Goal: Transaction & Acquisition: Purchase product/service

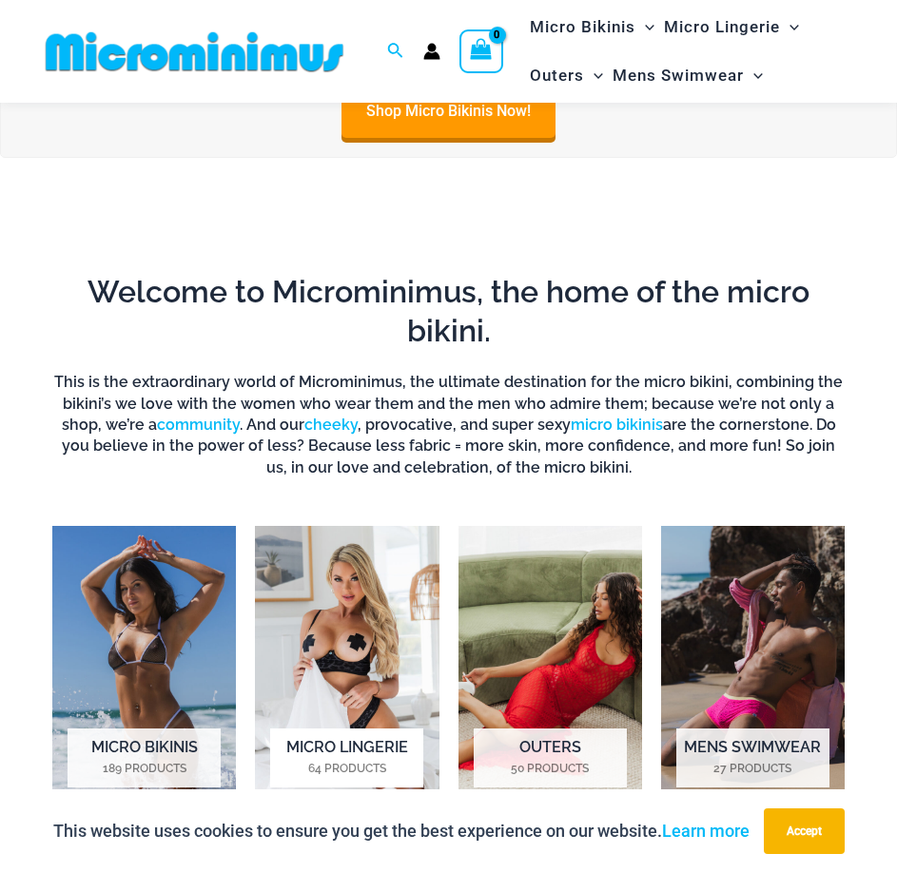
scroll to position [1042, 0]
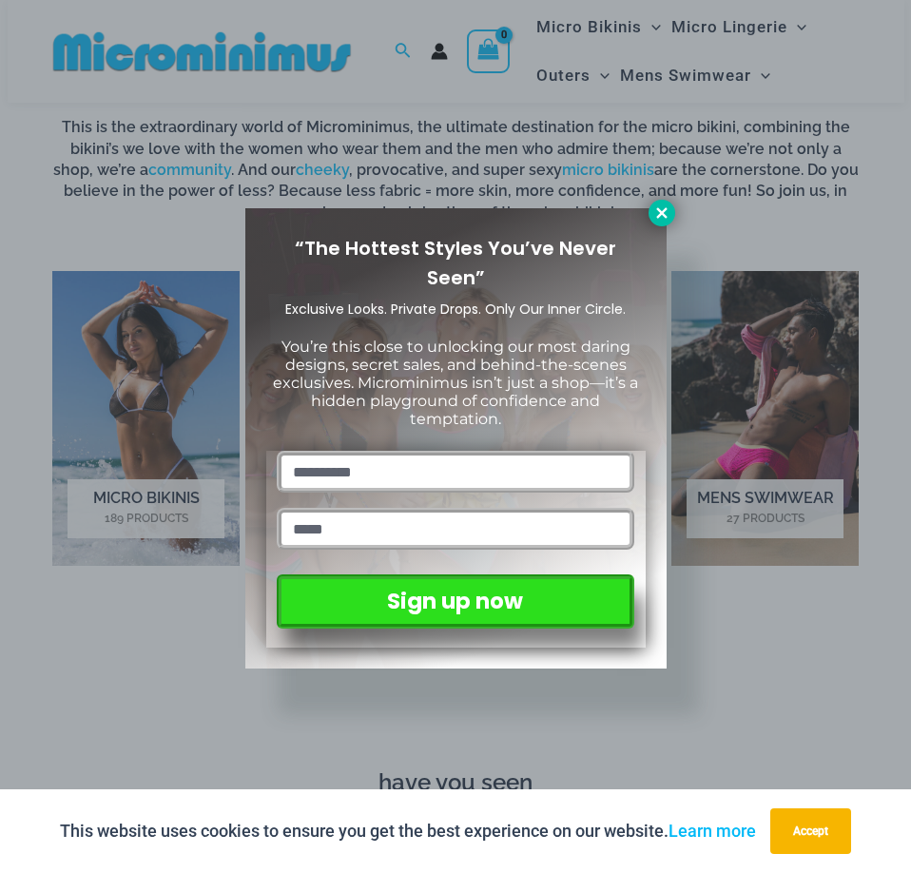
click at [662, 212] on icon at bounding box center [661, 212] width 10 height 10
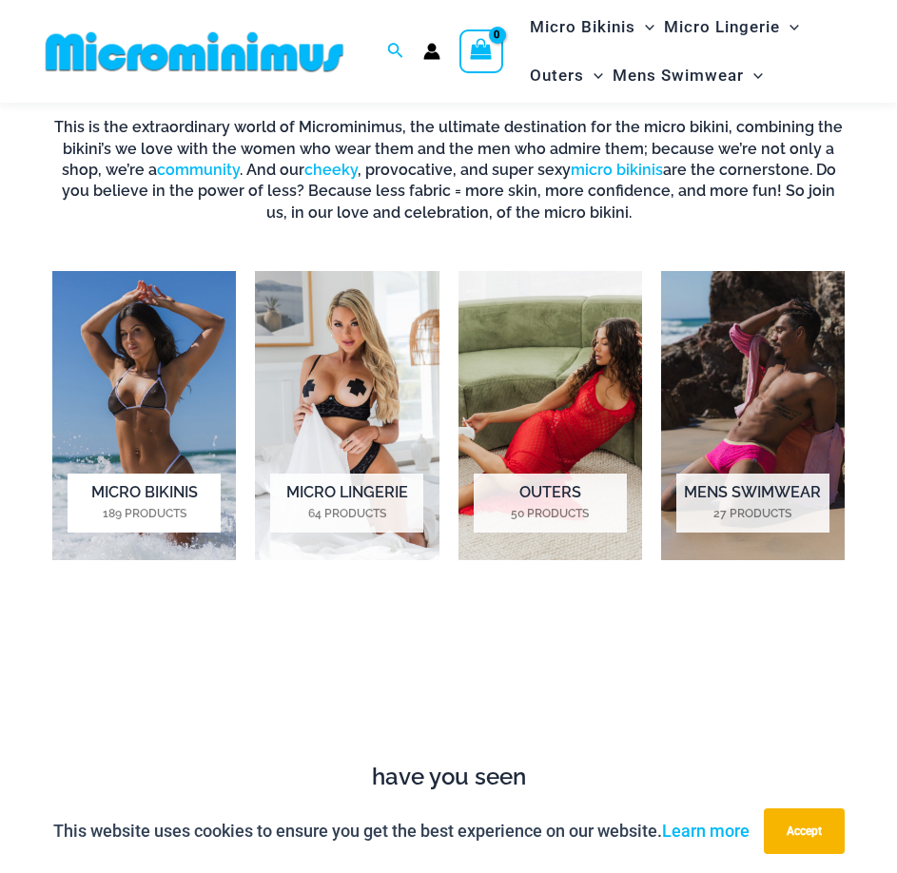
click at [159, 380] on img "Visit product category Micro Bikinis" at bounding box center [144, 415] width 184 height 289
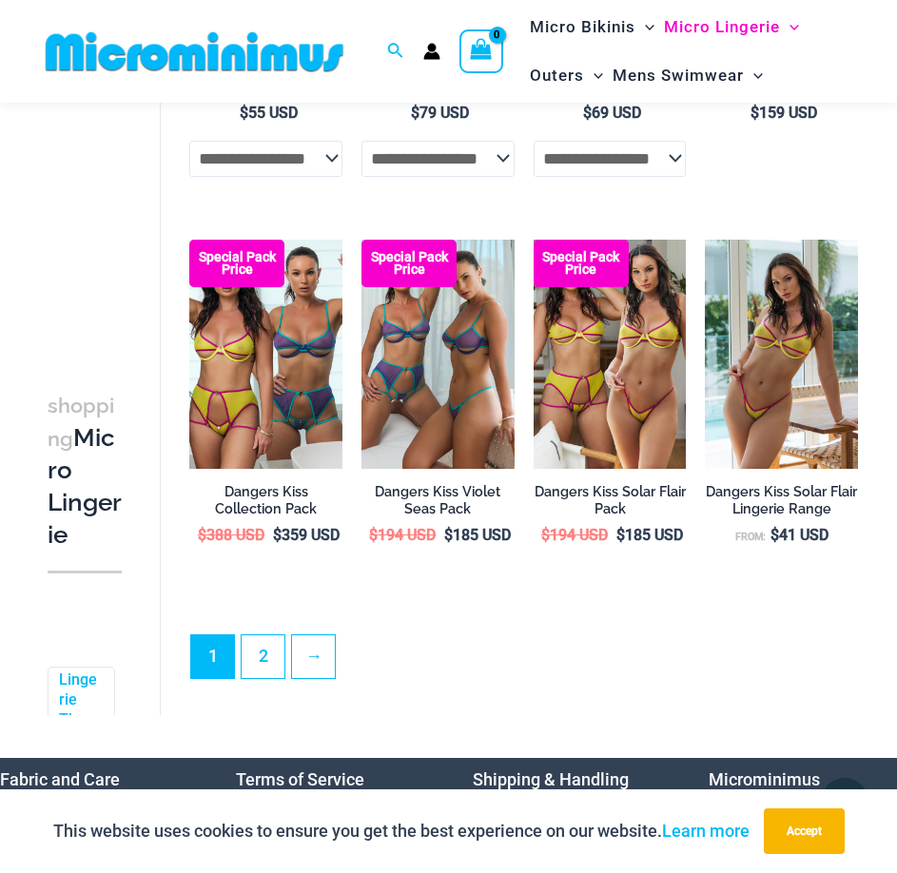
scroll to position [3306, 0]
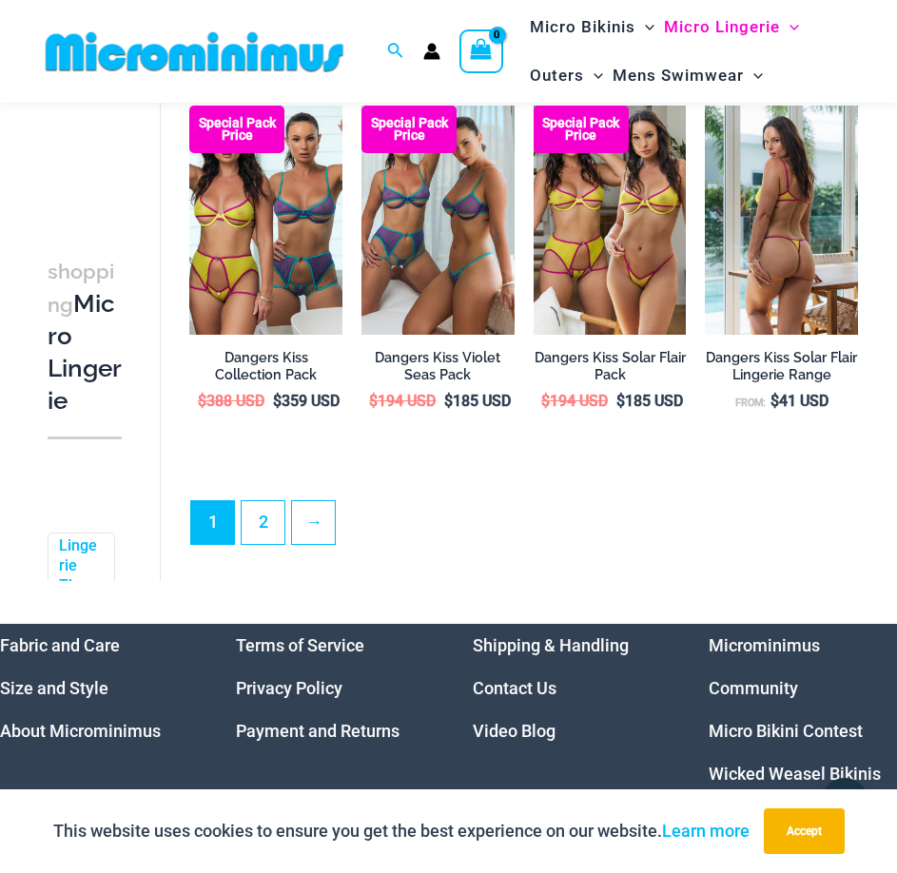
click at [730, 257] on img at bounding box center [781, 220] width 153 height 229
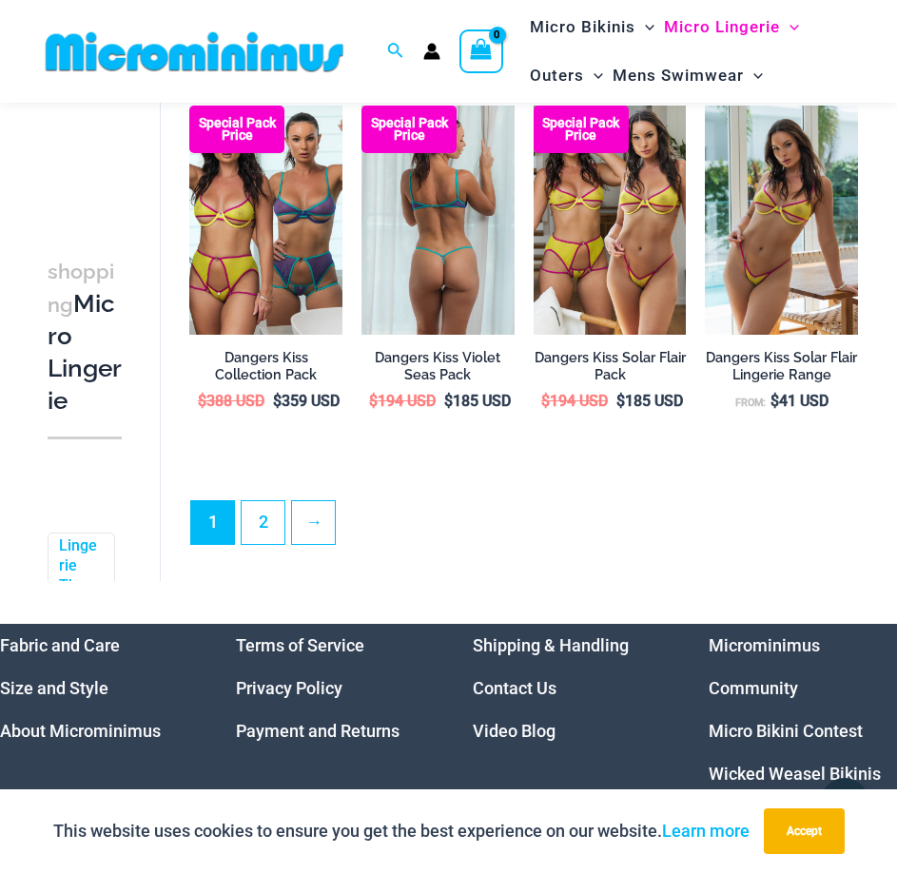
scroll to position [3275, 0]
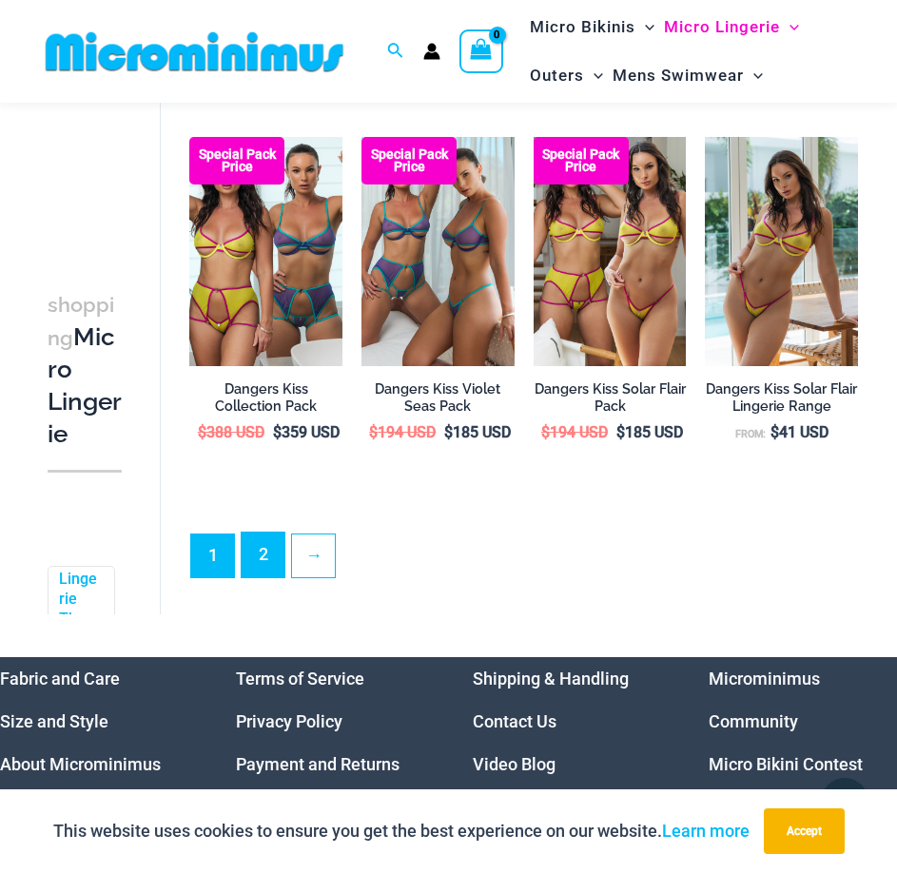
click at [267, 577] on link "2" at bounding box center [263, 555] width 43 height 45
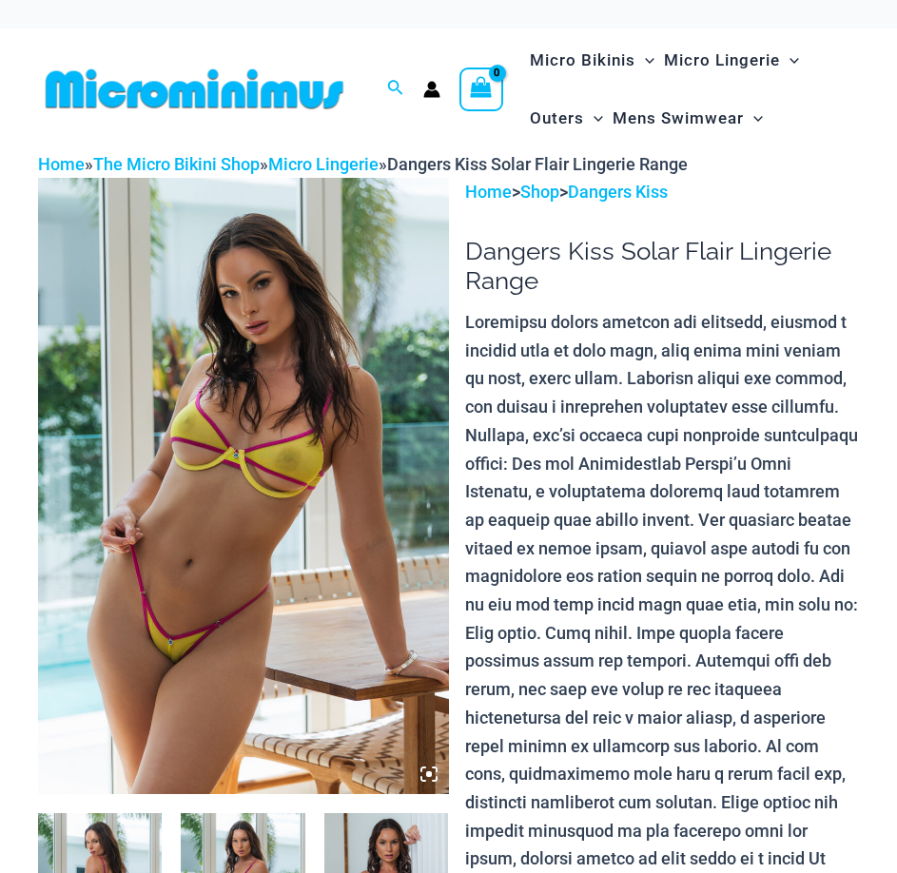
scroll to position [285, 0]
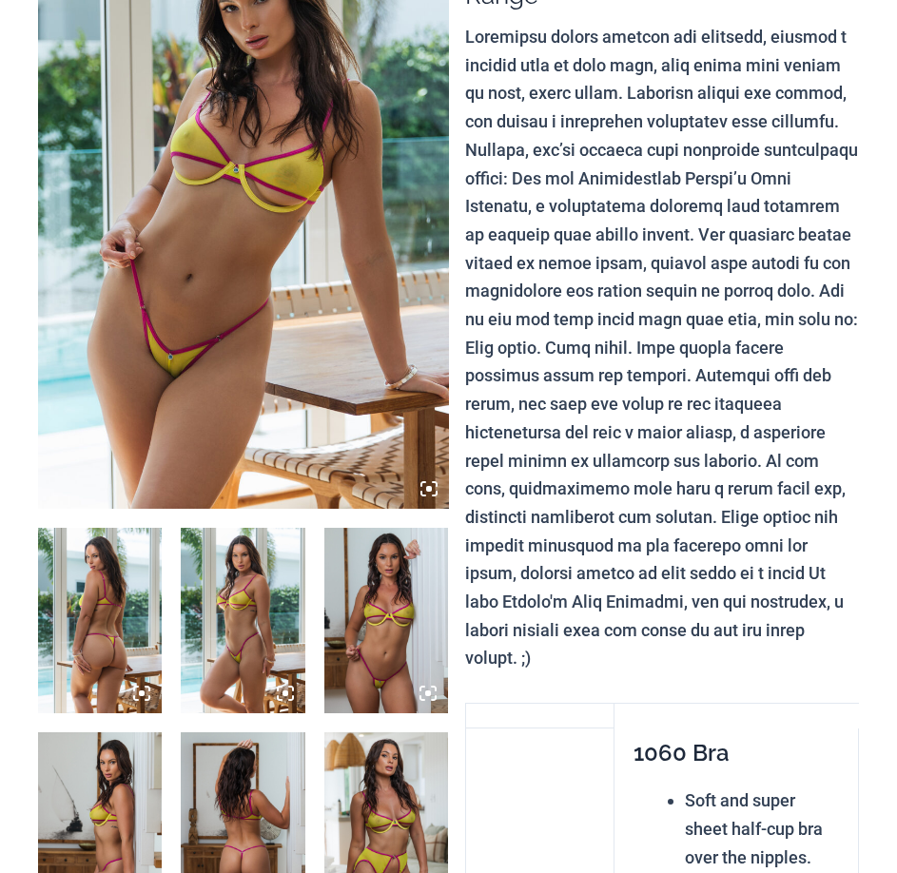
click at [296, 254] on img at bounding box center [243, 200] width 411 height 615
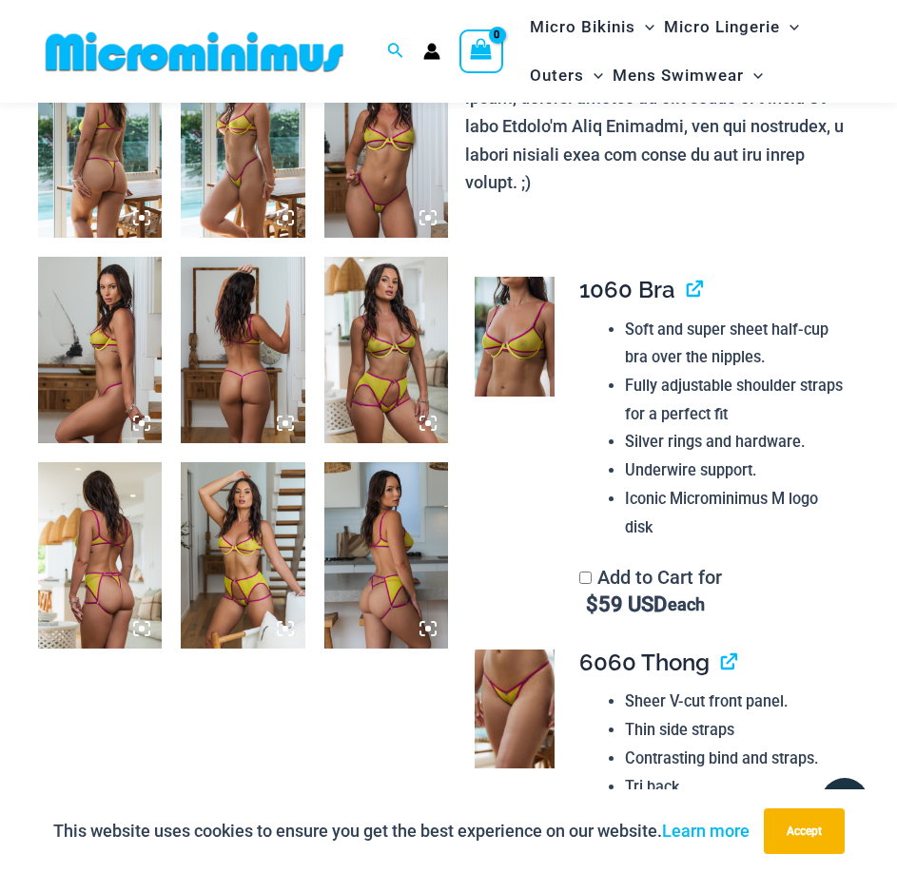
scroll to position [361, 0]
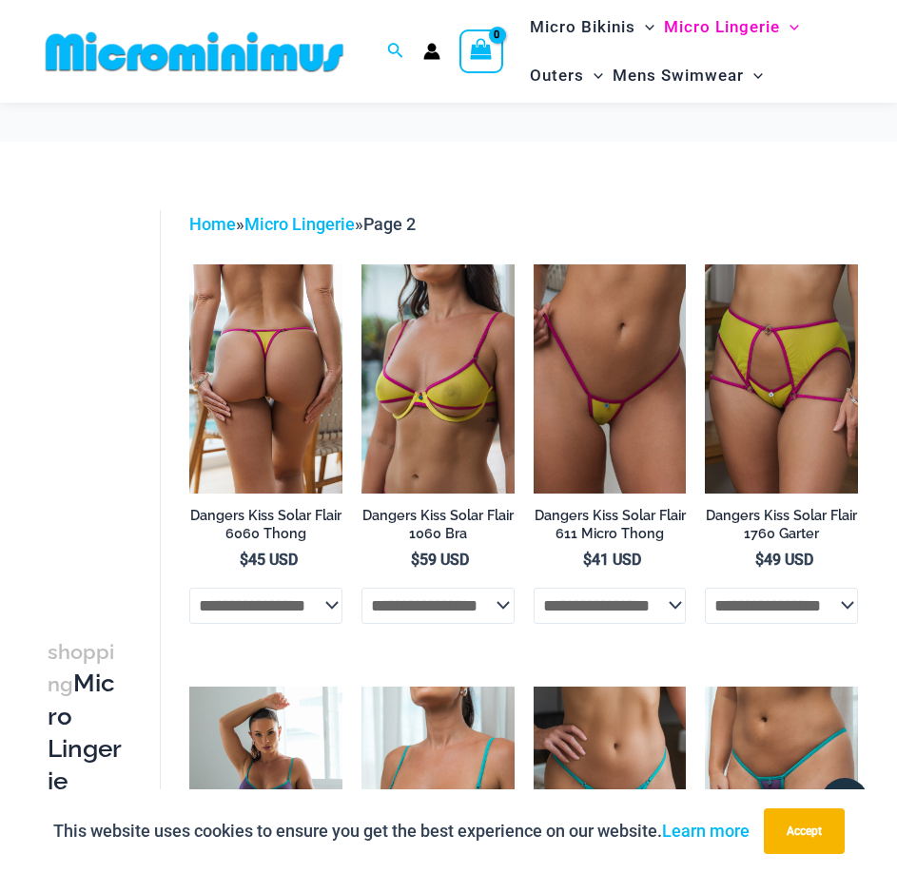
scroll to position [552, 0]
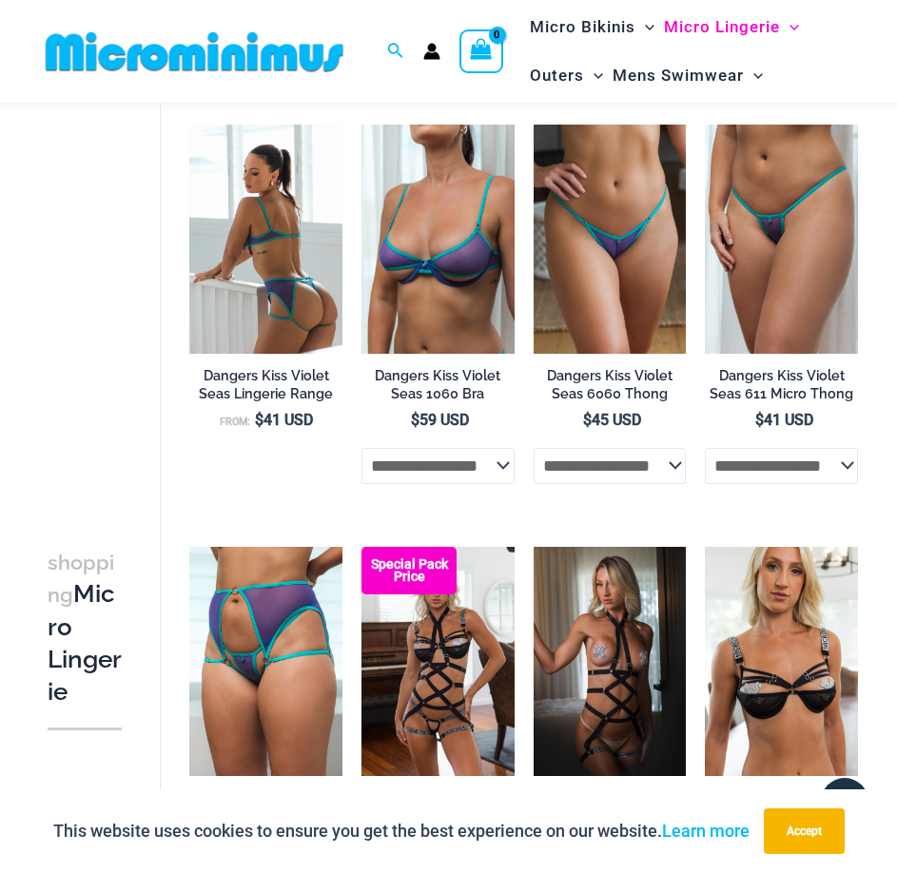
click at [278, 225] on img at bounding box center [265, 239] width 153 height 229
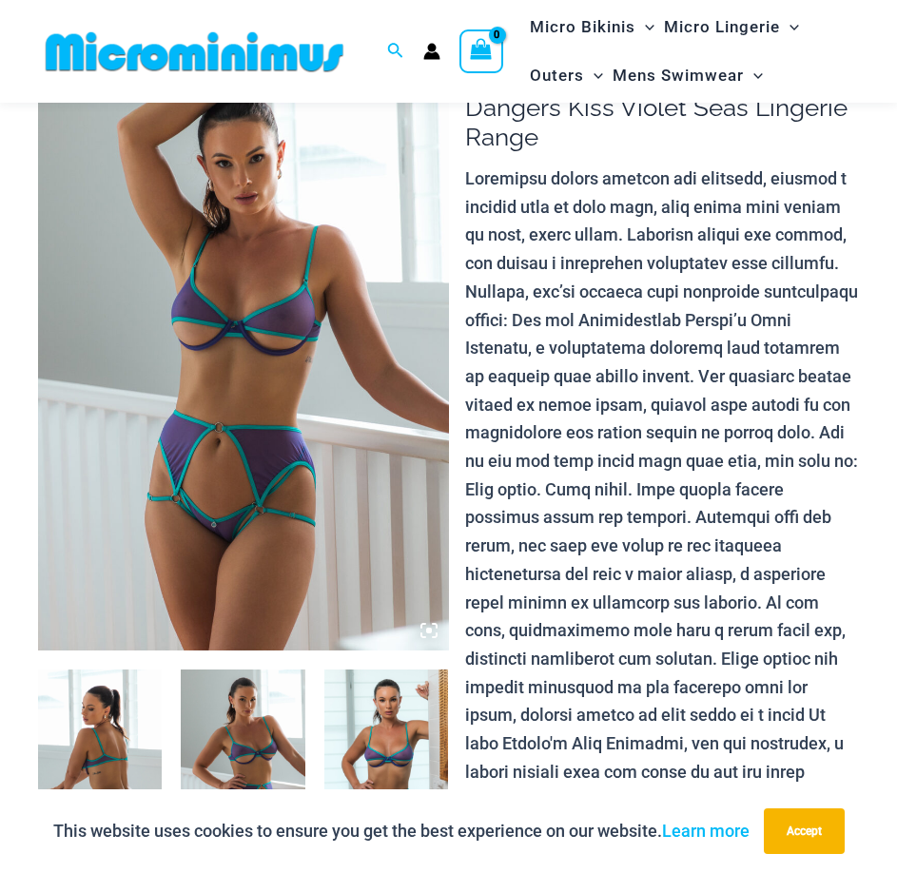
scroll to position [180, 0]
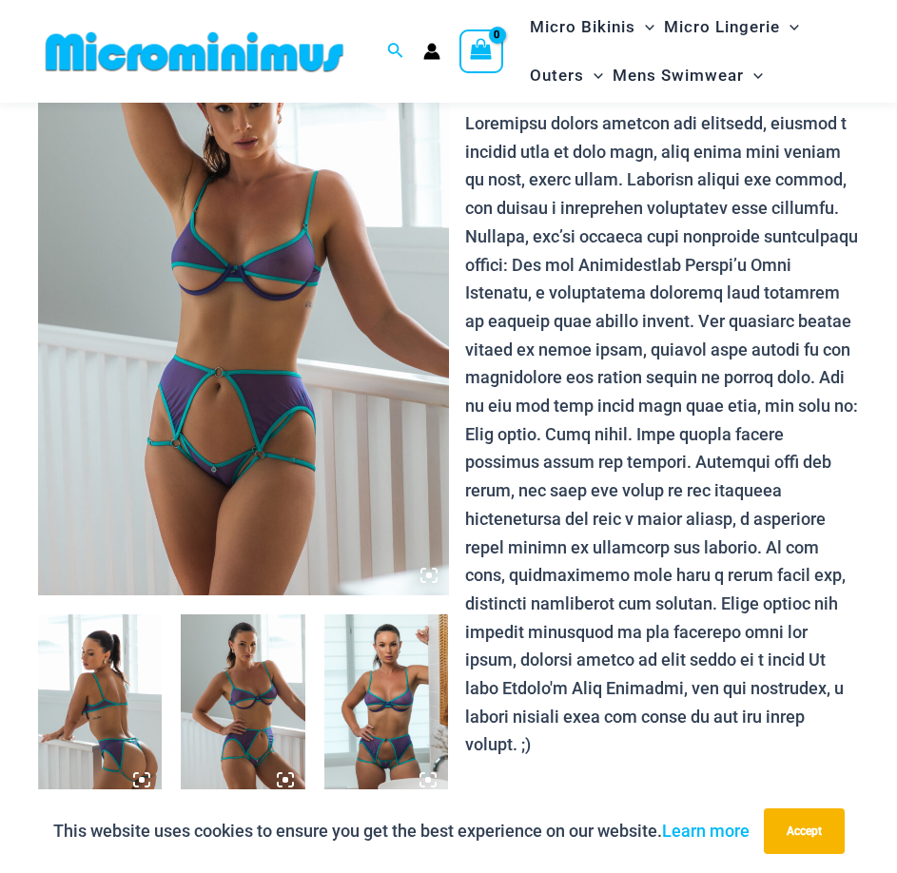
click at [334, 321] on img at bounding box center [243, 286] width 411 height 615
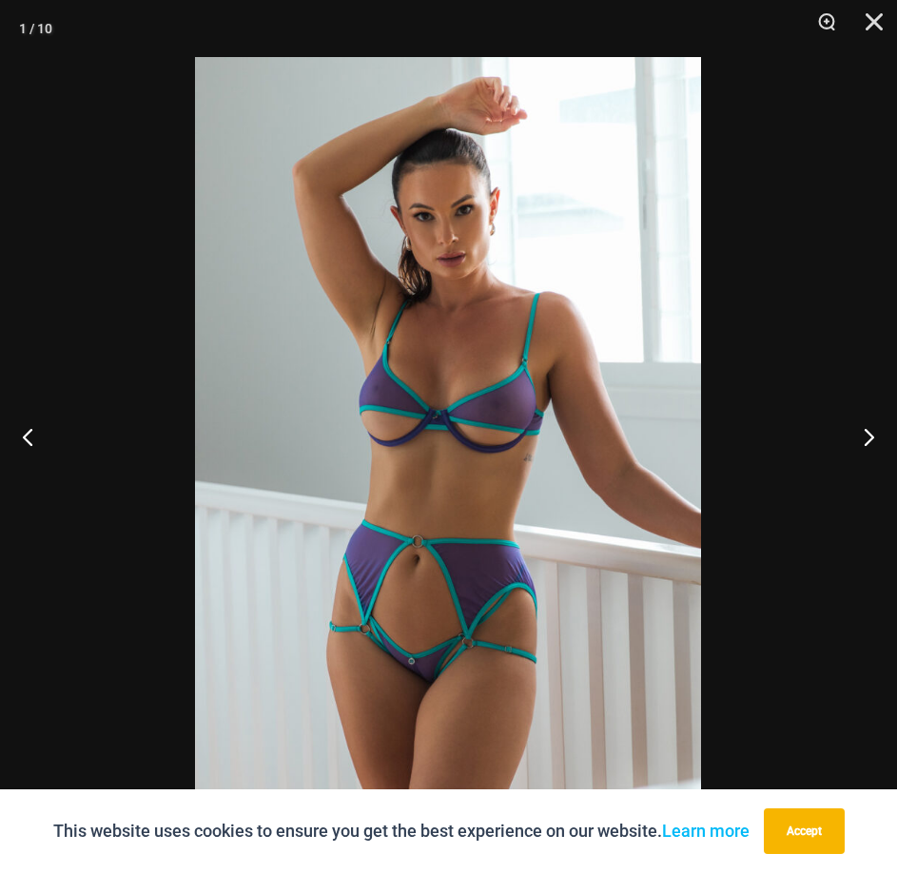
click at [456, 308] on img at bounding box center [448, 436] width 506 height 759
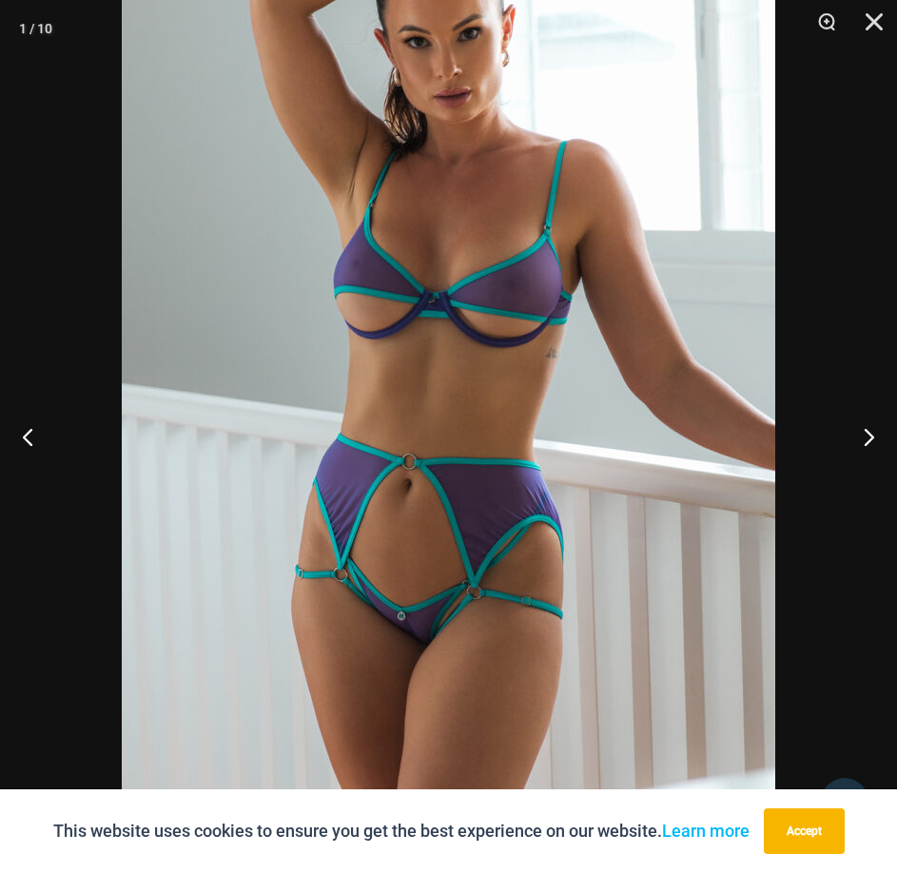
click at [828, 272] on div at bounding box center [448, 436] width 897 height 873
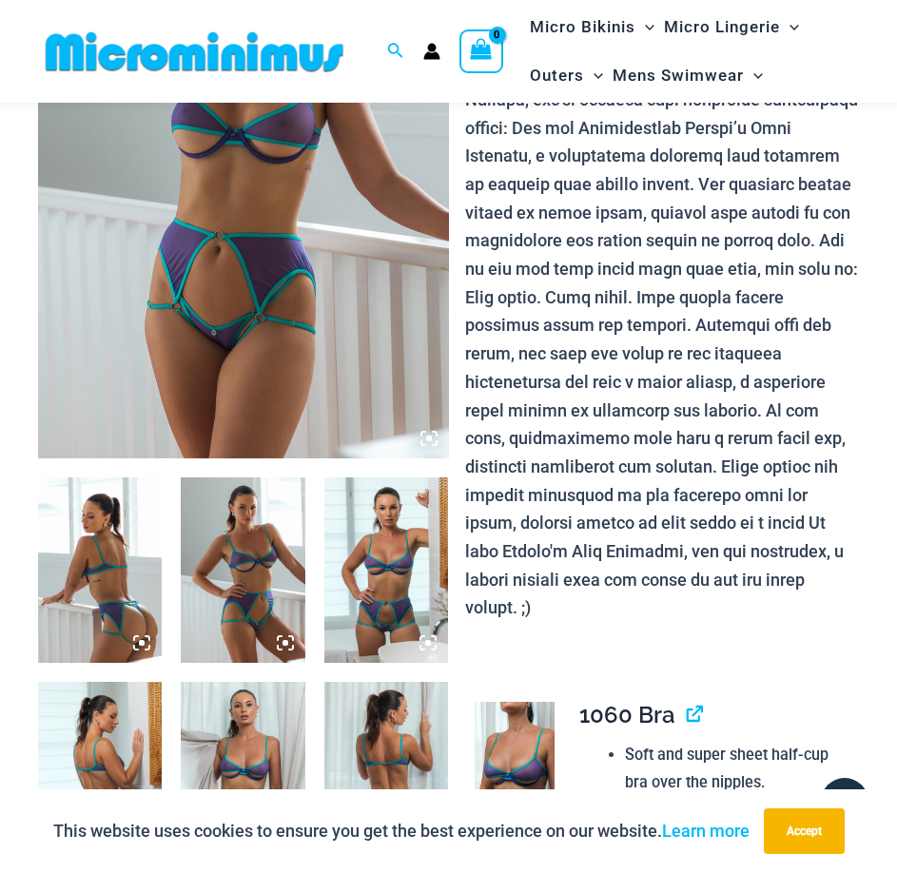
scroll to position [370, 0]
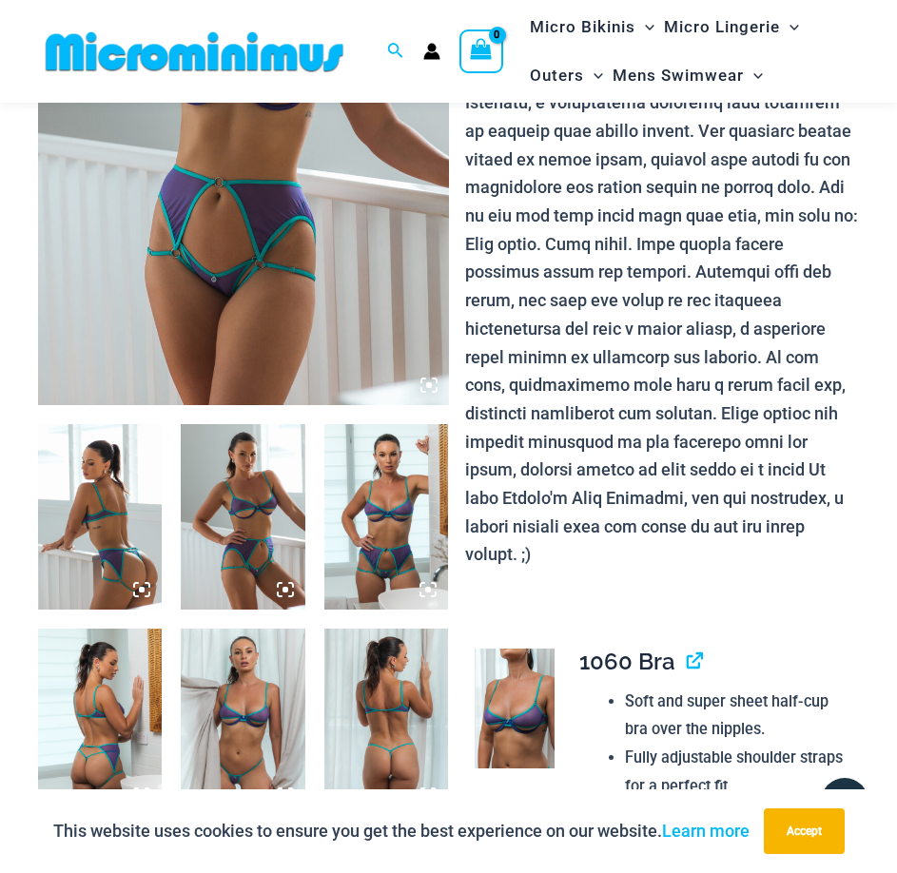
click at [253, 497] on img at bounding box center [243, 517] width 124 height 186
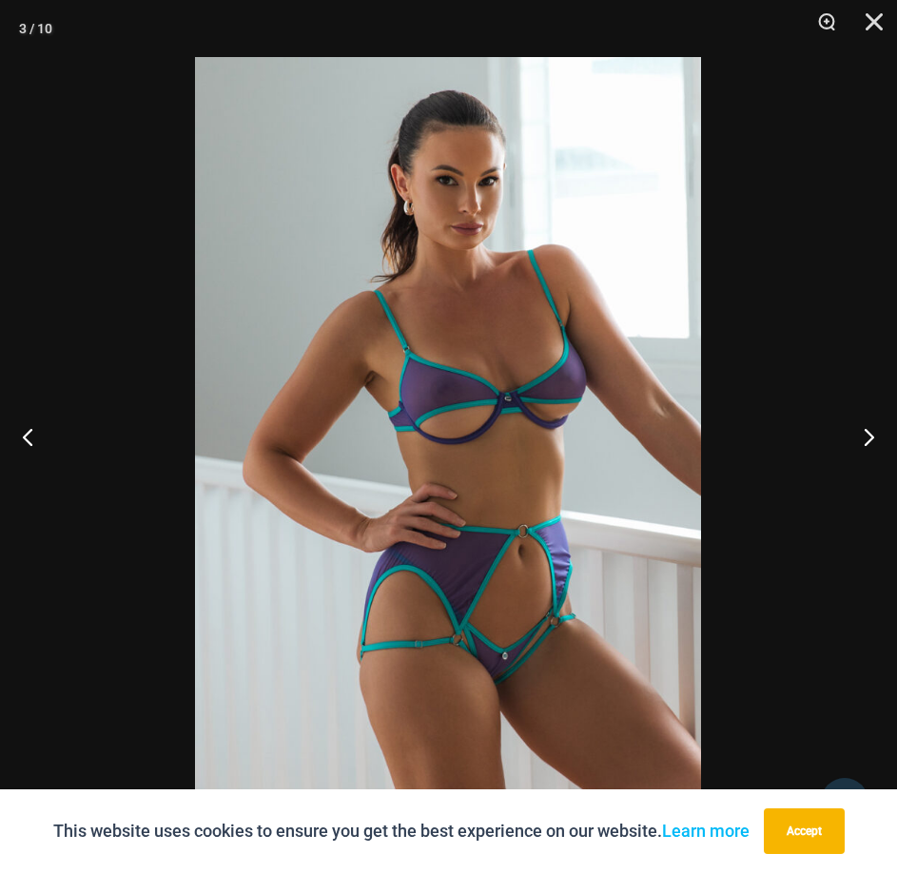
click at [884, 218] on div at bounding box center [448, 436] width 897 height 873
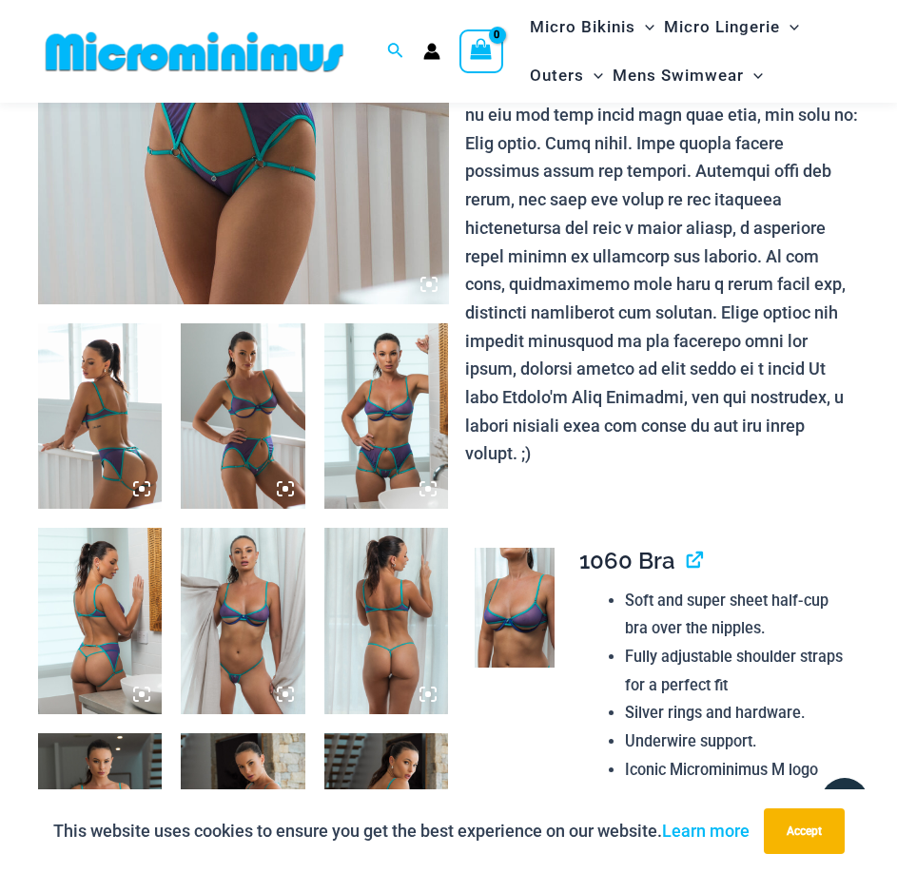
scroll to position [560, 0]
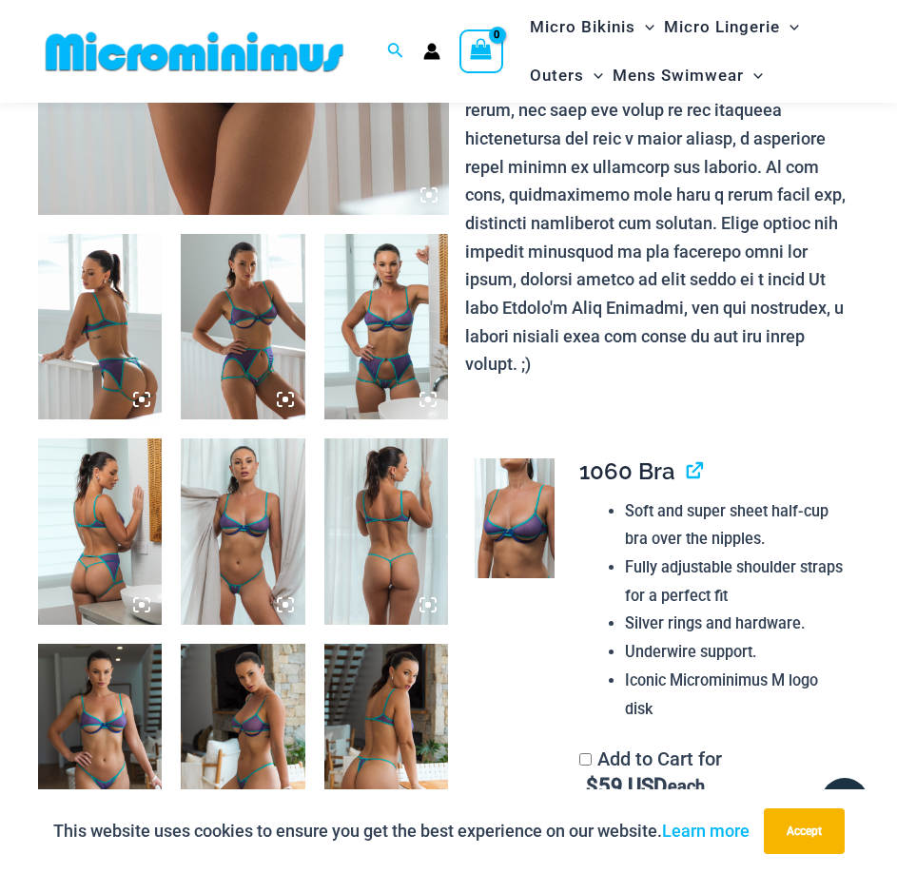
click at [227, 536] on img at bounding box center [243, 531] width 124 height 186
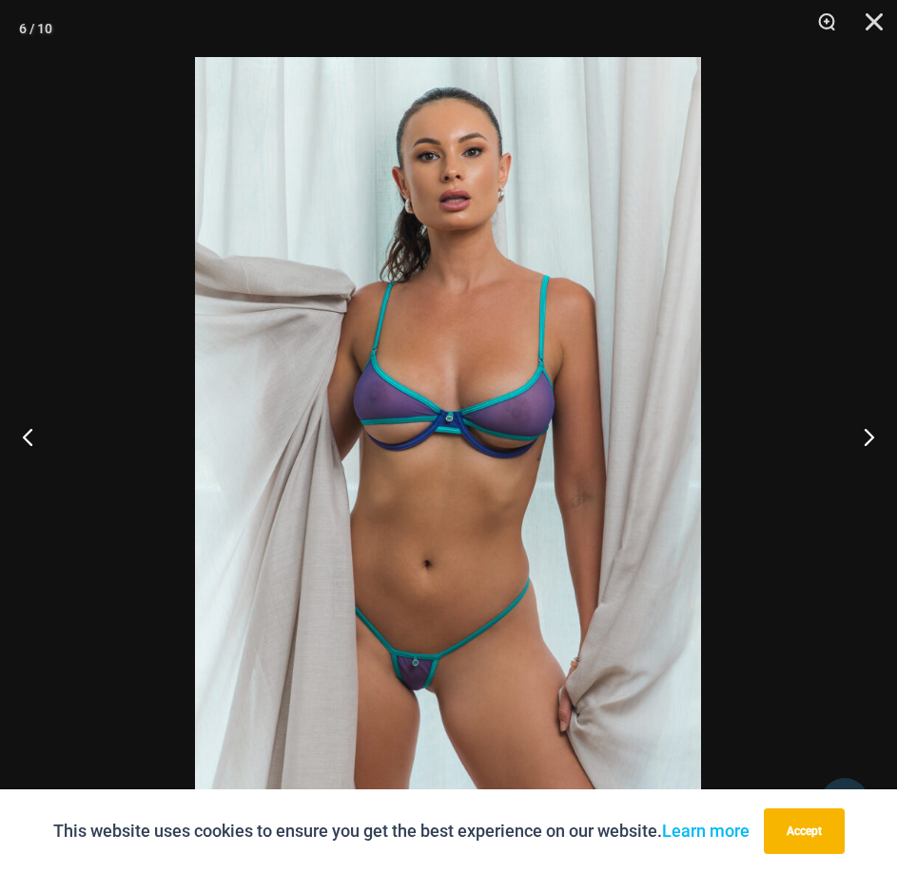
click at [779, 308] on div at bounding box center [448, 436] width 897 height 873
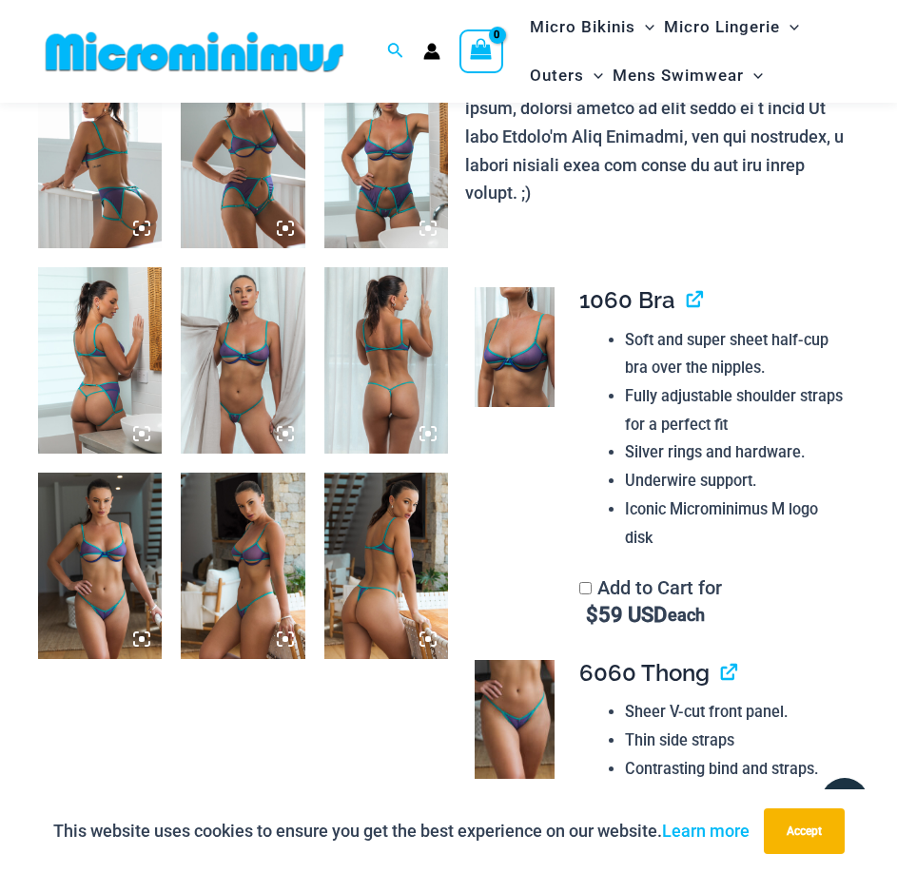
scroll to position [1036, 0]
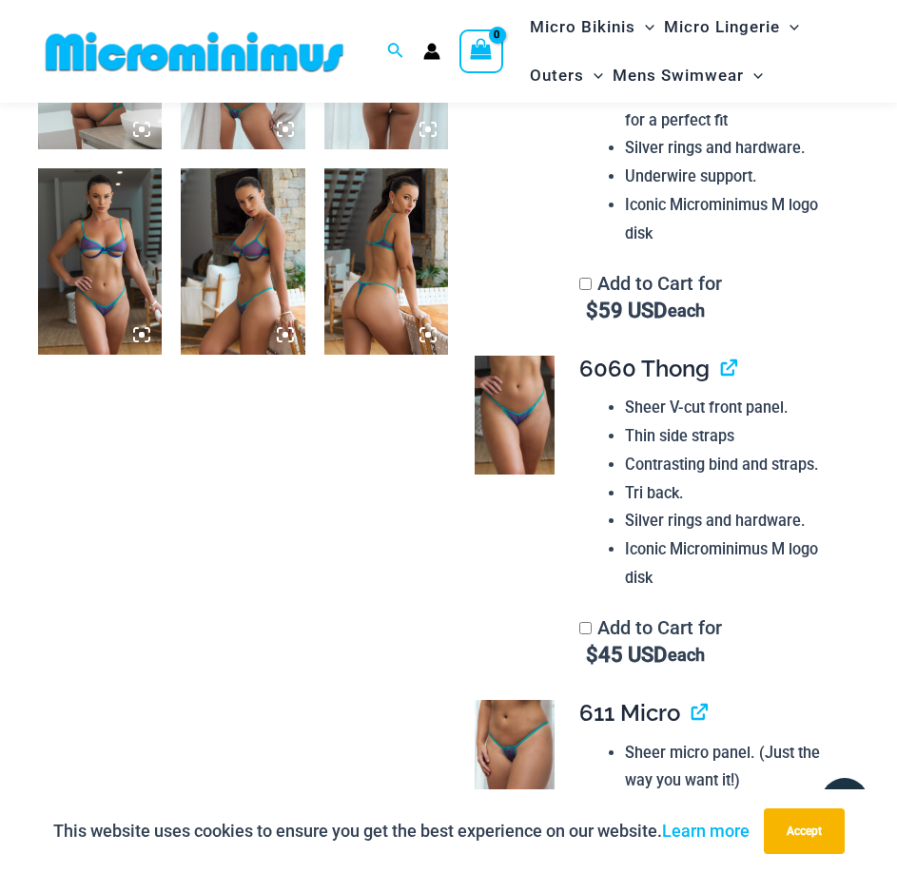
click at [107, 270] on img at bounding box center [100, 261] width 124 height 186
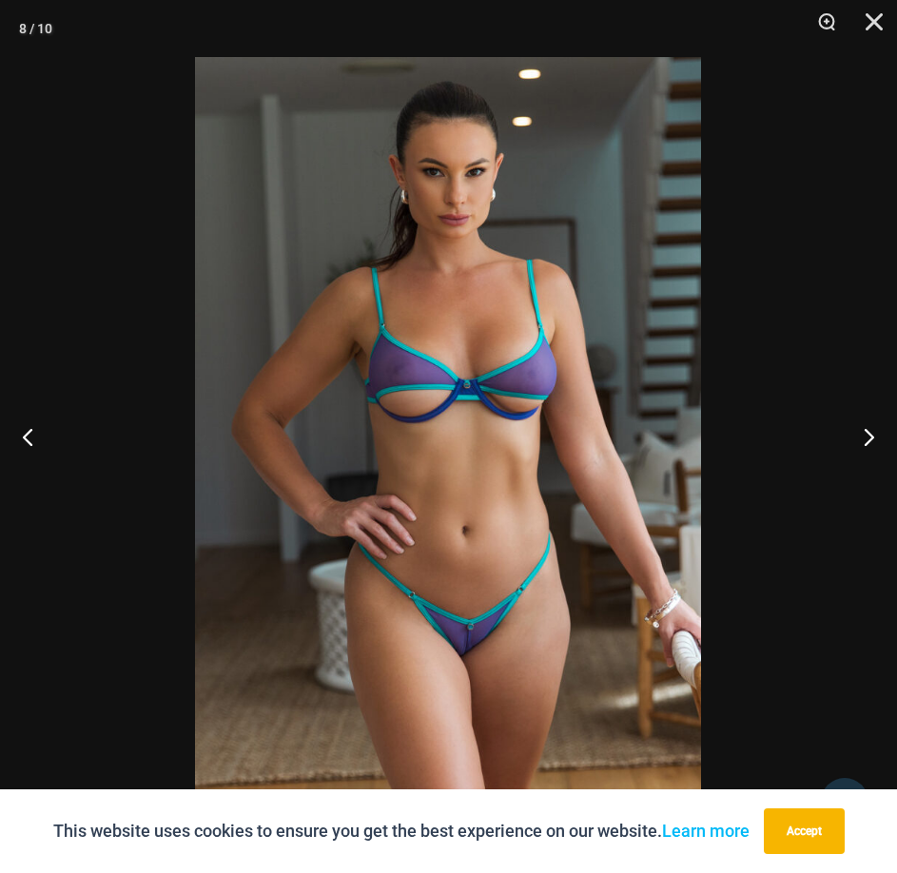
click at [815, 290] on div at bounding box center [448, 436] width 897 height 873
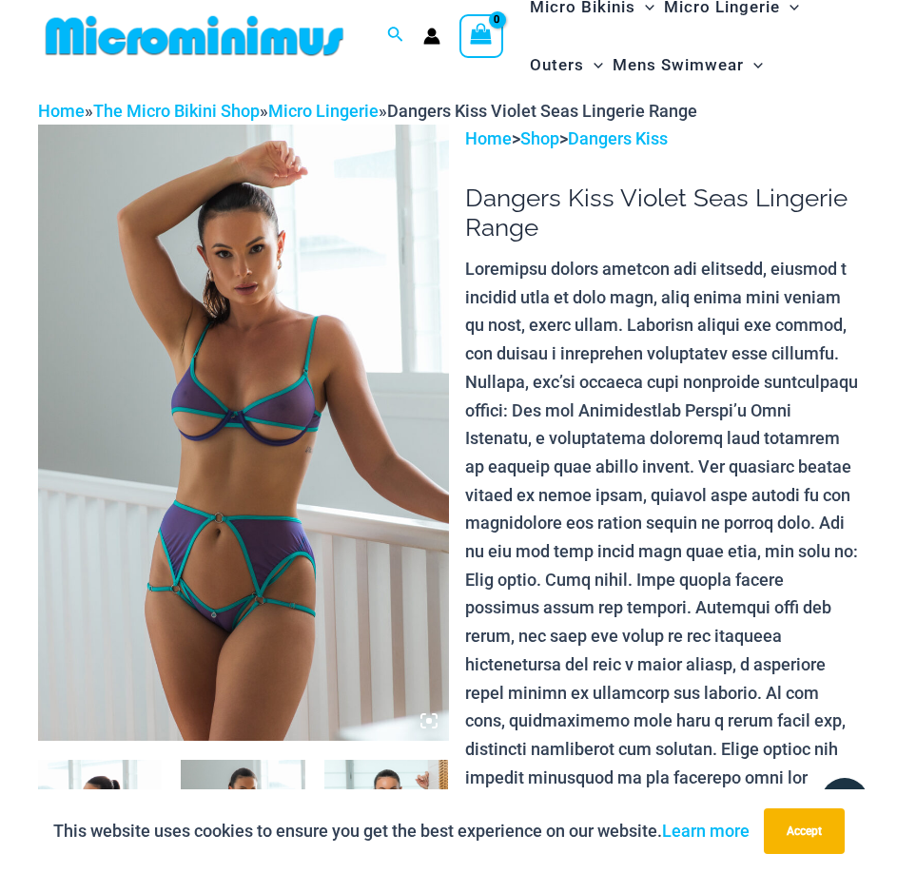
scroll to position [0, 0]
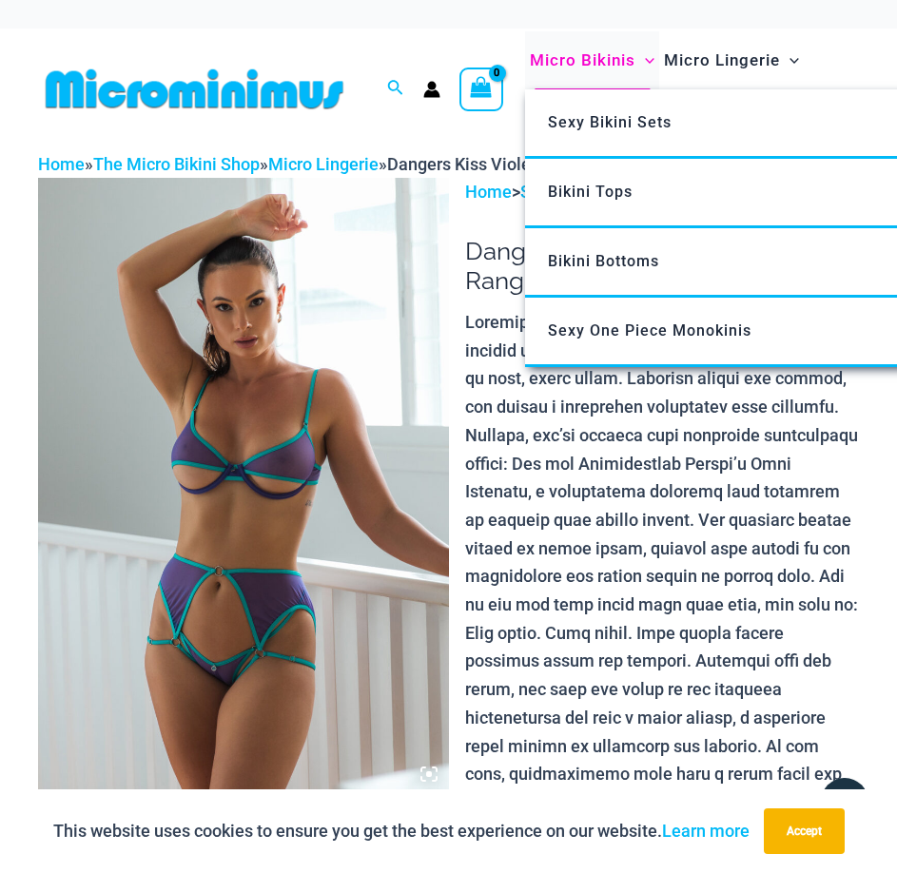
click at [593, 54] on span "Micro Bikinis" at bounding box center [583, 60] width 106 height 49
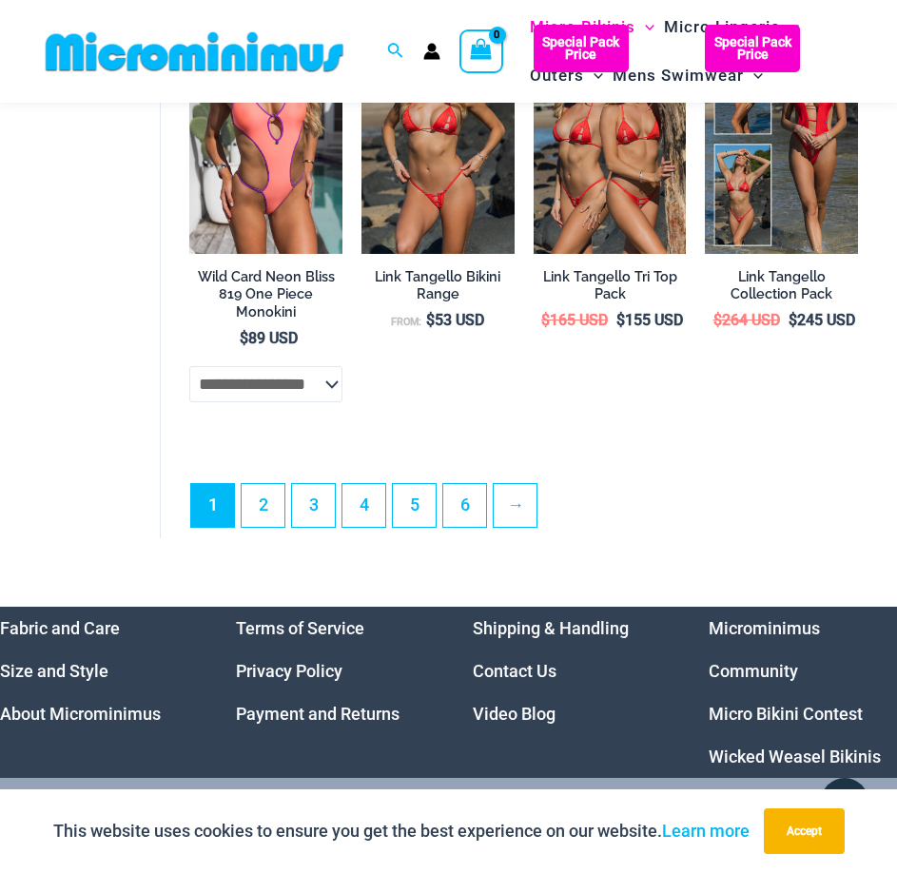
scroll to position [4150, 0]
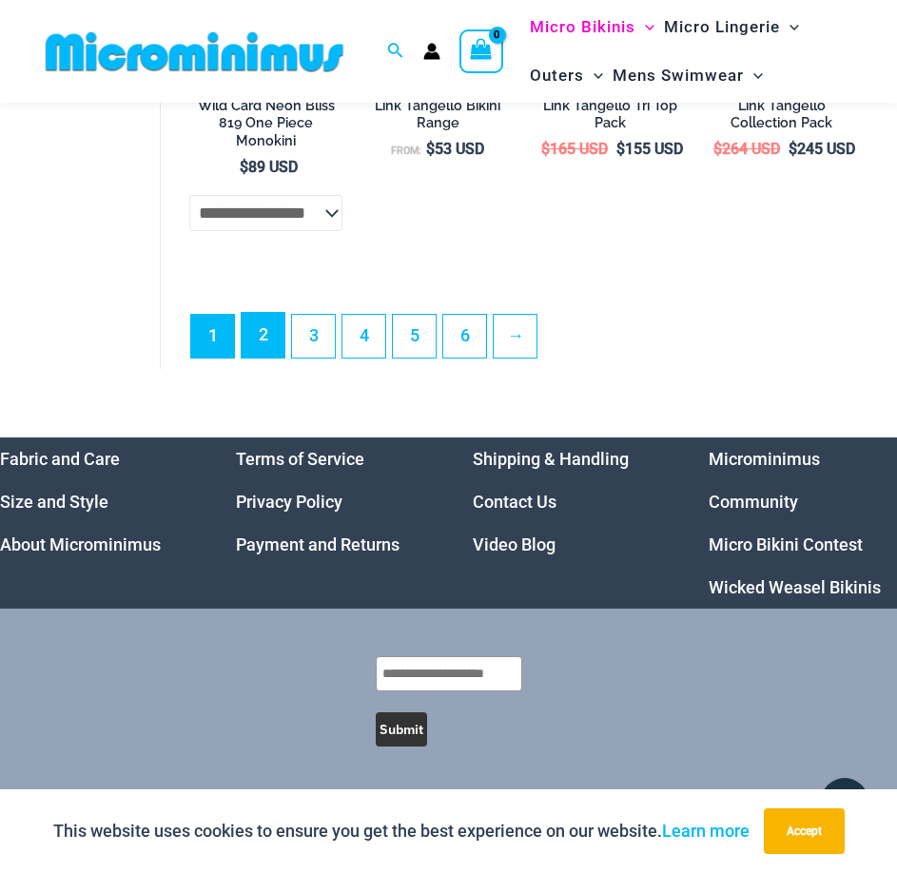
click at [267, 335] on link "2" at bounding box center [263, 335] width 43 height 45
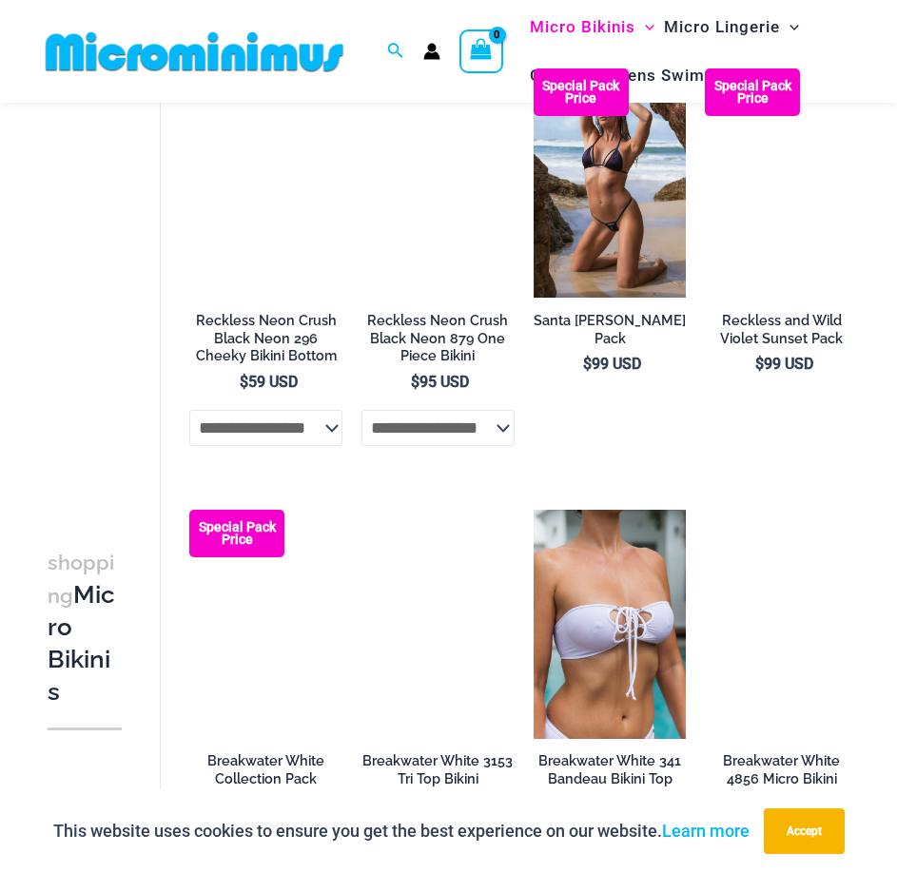
scroll to position [3158, 0]
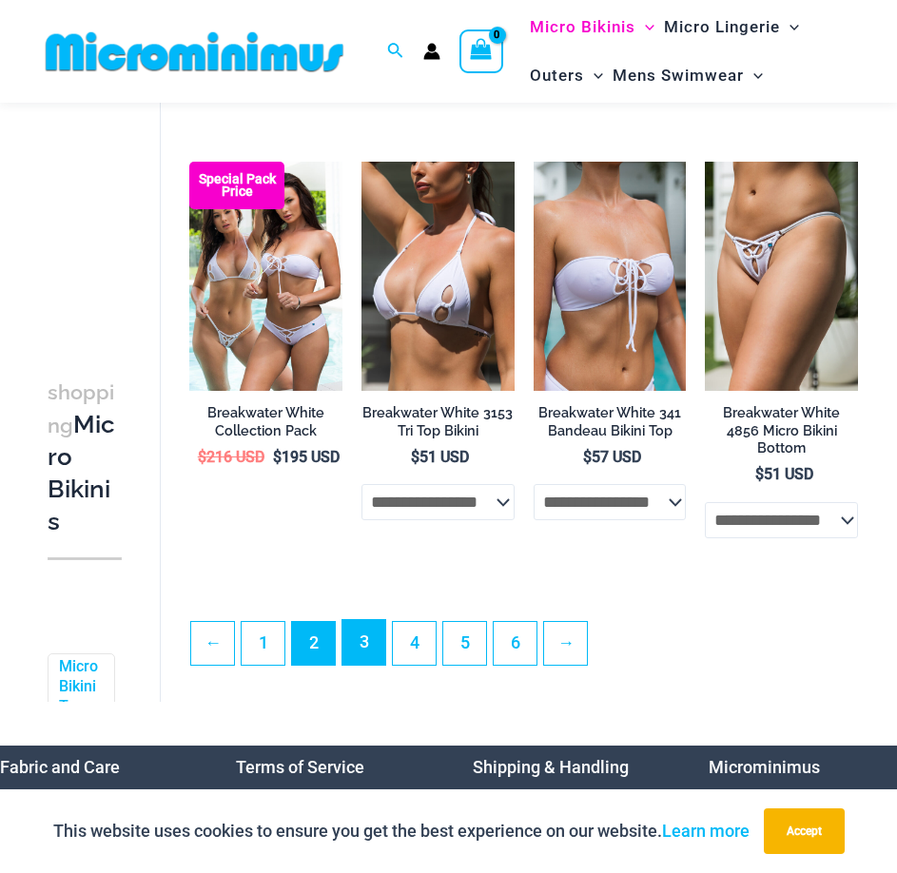
click at [362, 645] on link "3" at bounding box center [363, 642] width 43 height 45
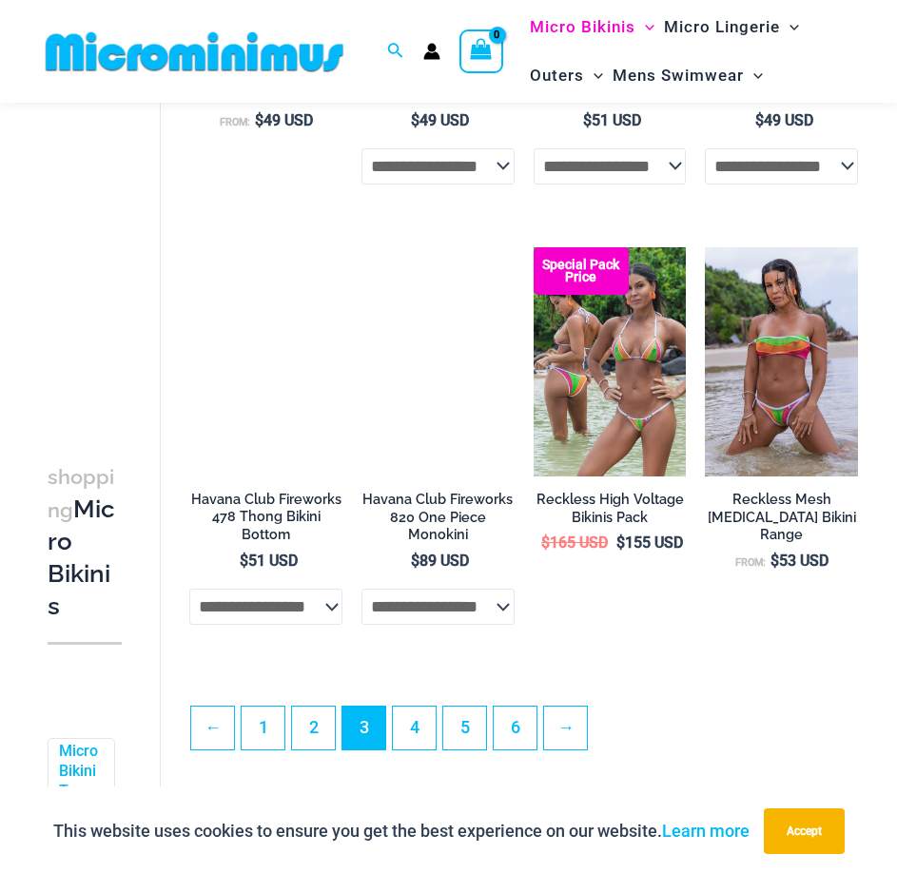
scroll to position [3324, 0]
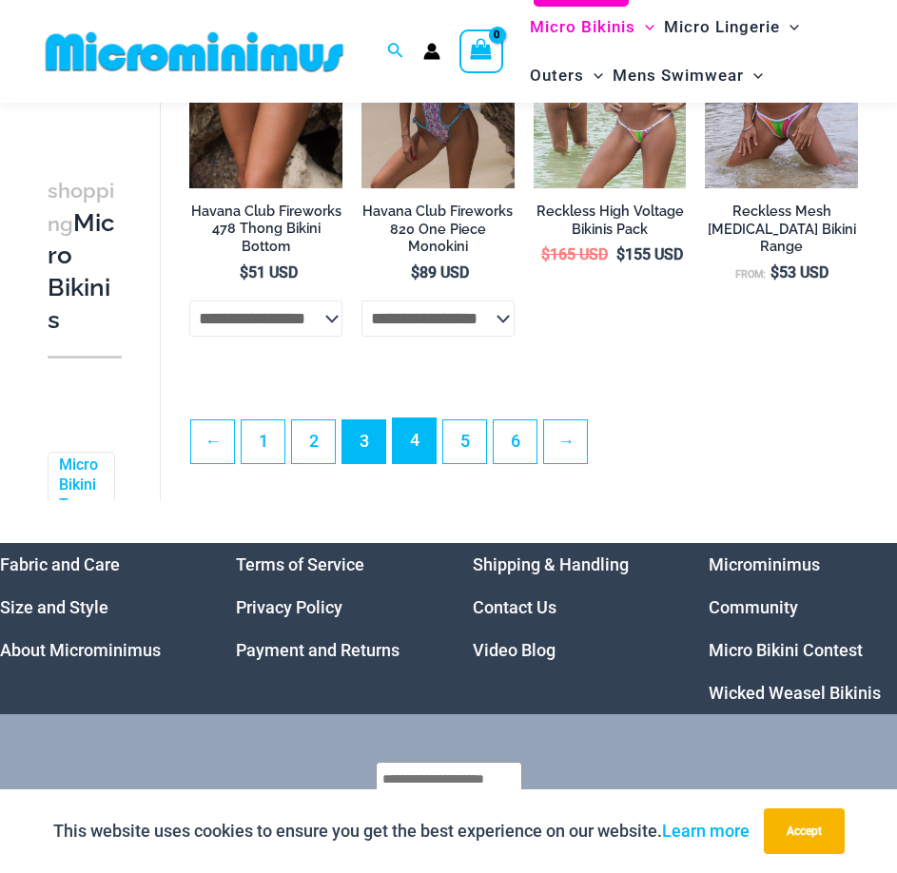
click at [415, 463] on link "4" at bounding box center [414, 441] width 43 height 45
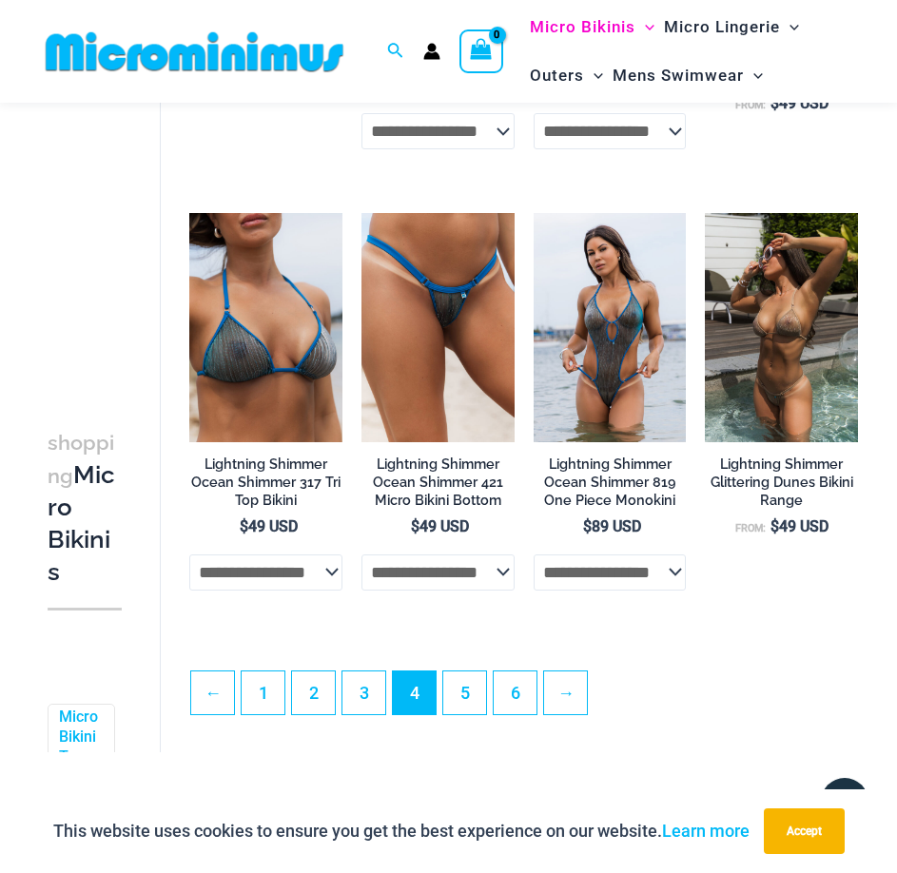
scroll to position [3225, 0]
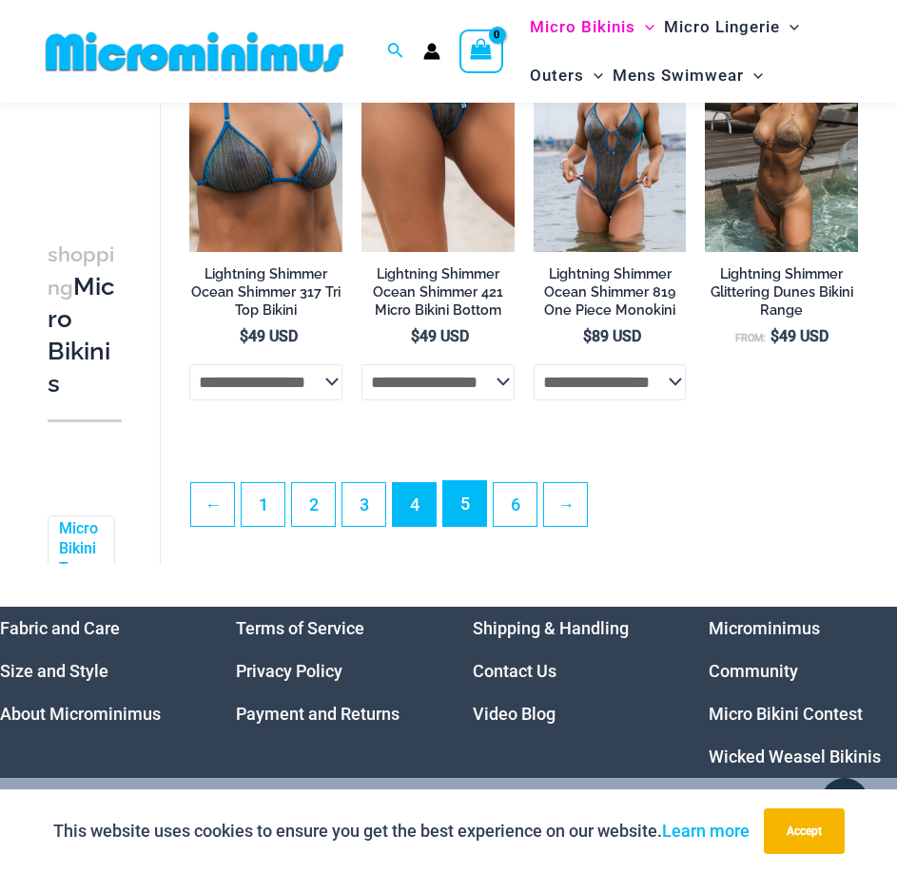
click at [464, 519] on link "5" at bounding box center [464, 503] width 43 height 45
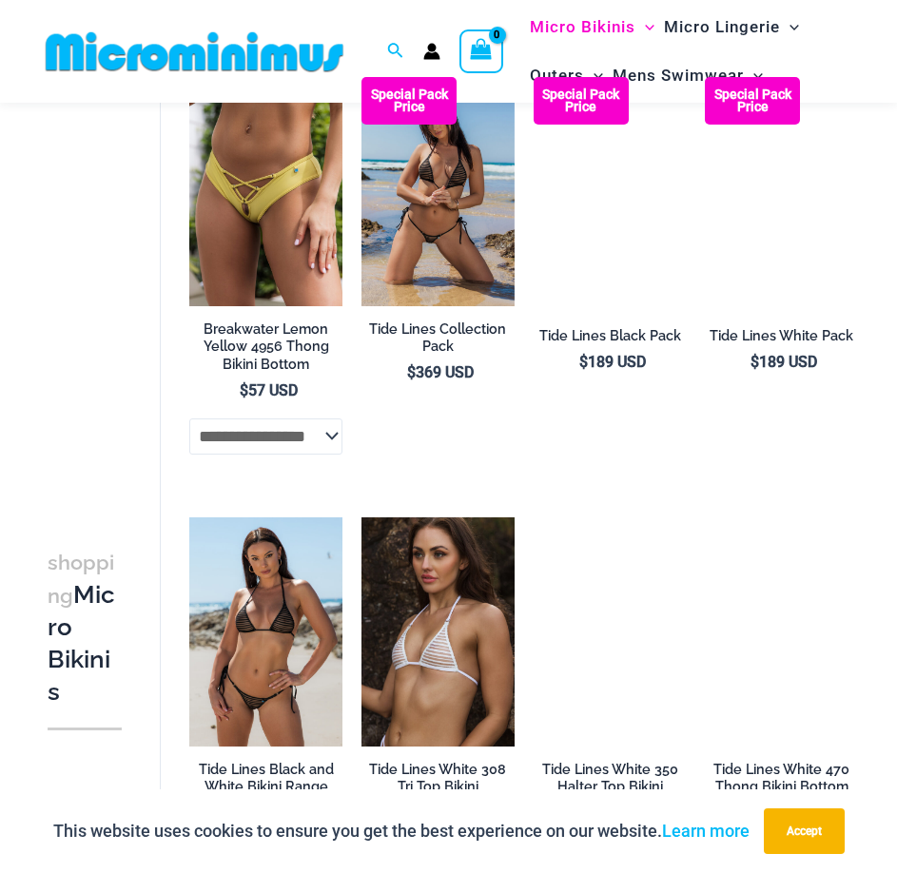
scroll to position [3214, 0]
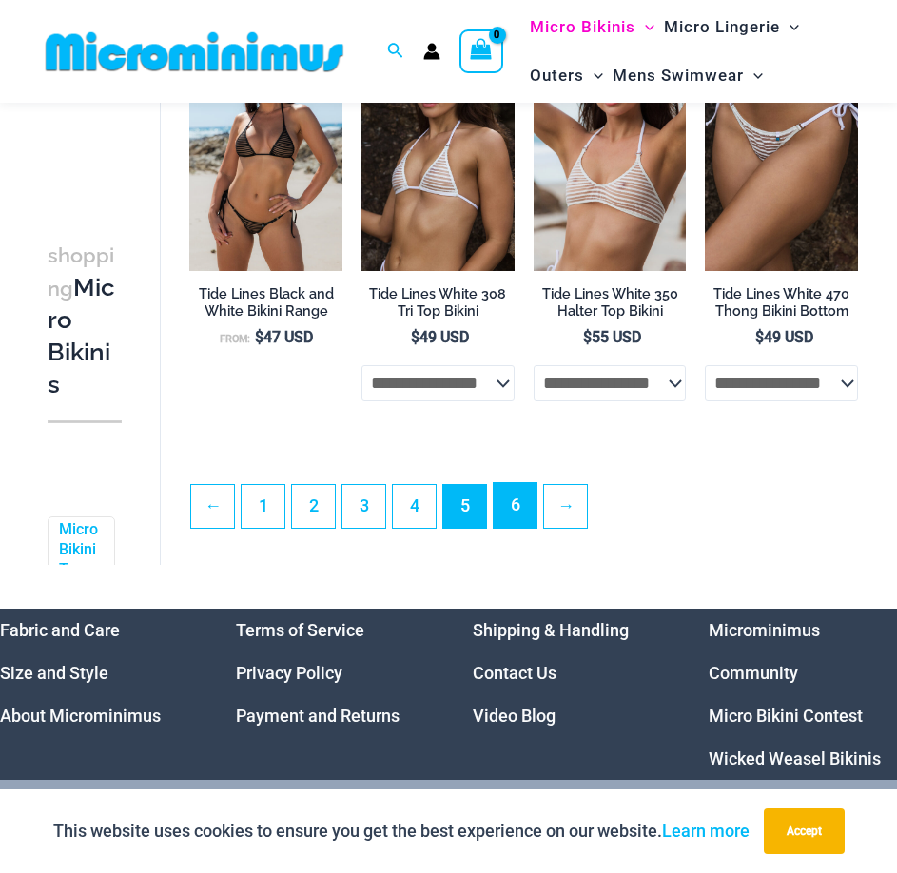
click at [518, 528] on link "6" at bounding box center [515, 505] width 43 height 45
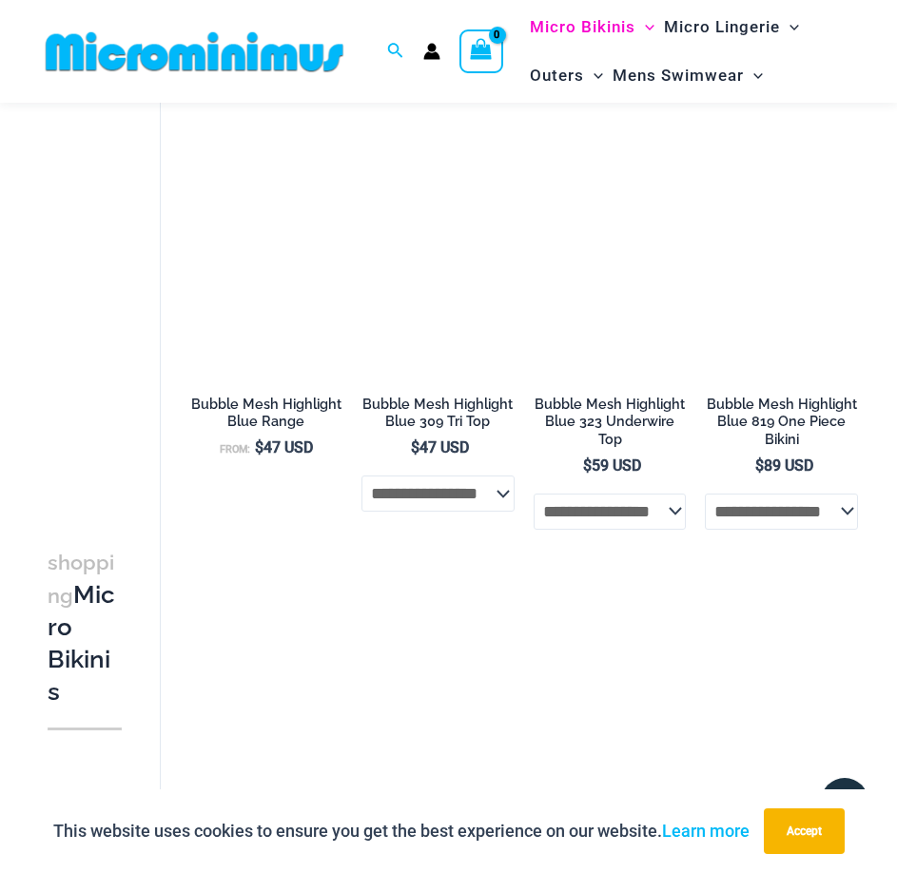
scroll to position [1141, 0]
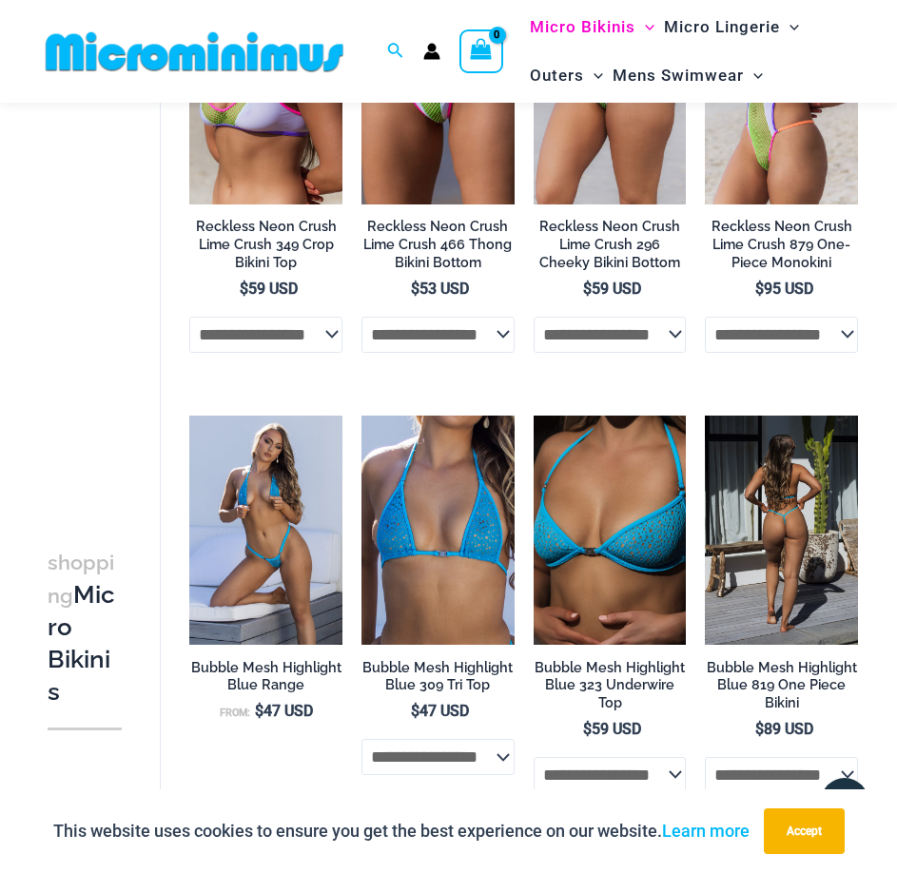
click at [793, 519] on img at bounding box center [781, 530] width 153 height 229
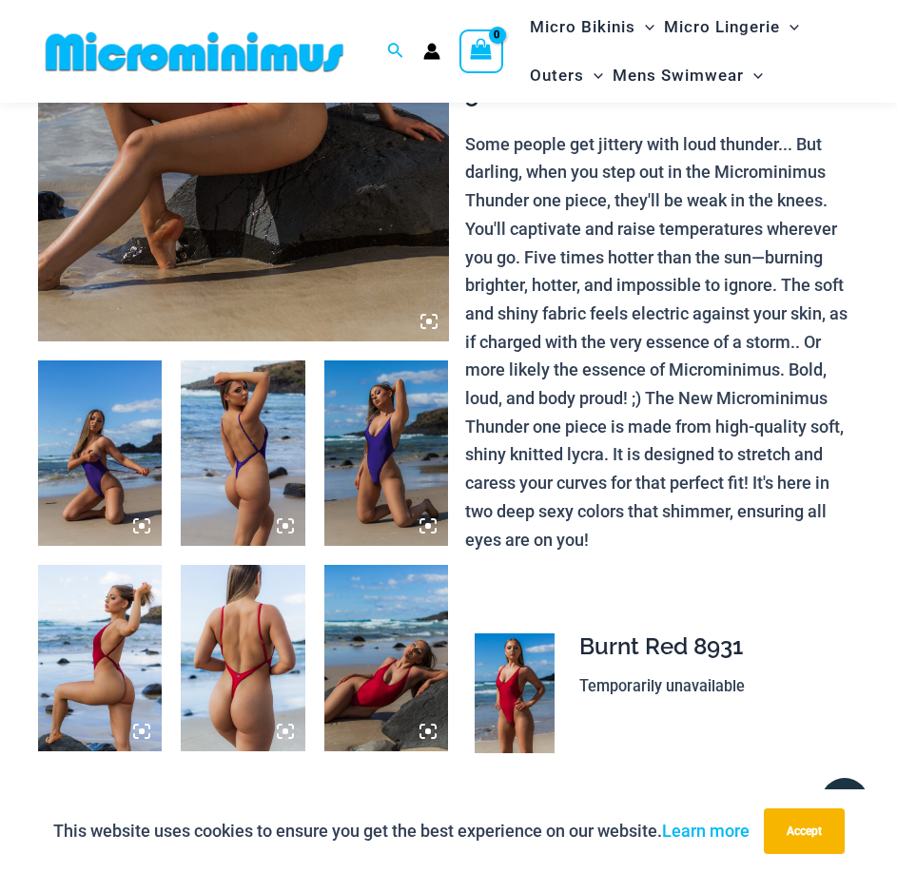
scroll to position [549, 0]
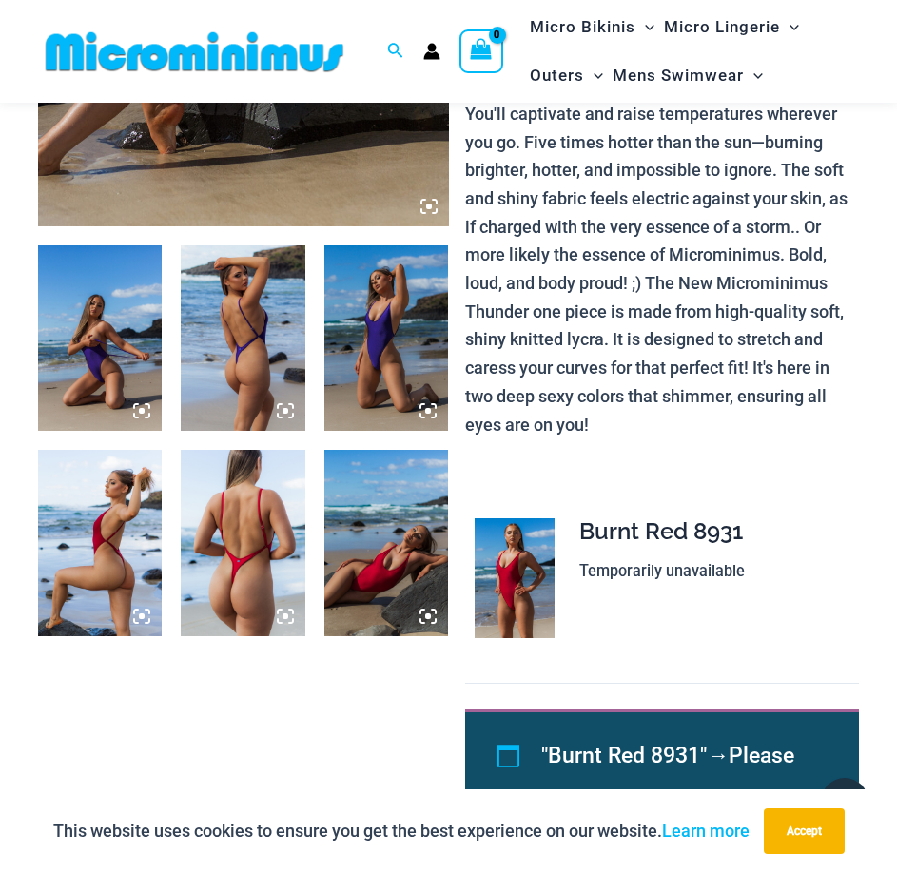
click at [370, 340] on img at bounding box center [386, 338] width 124 height 186
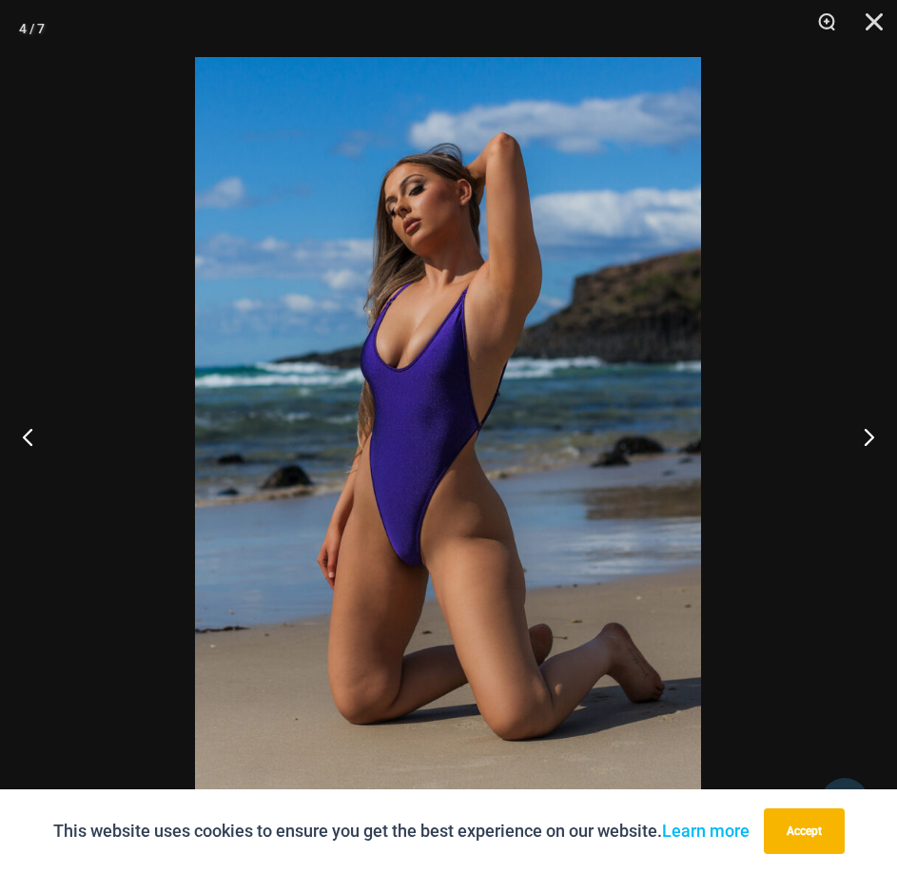
click at [445, 353] on img at bounding box center [448, 436] width 506 height 759
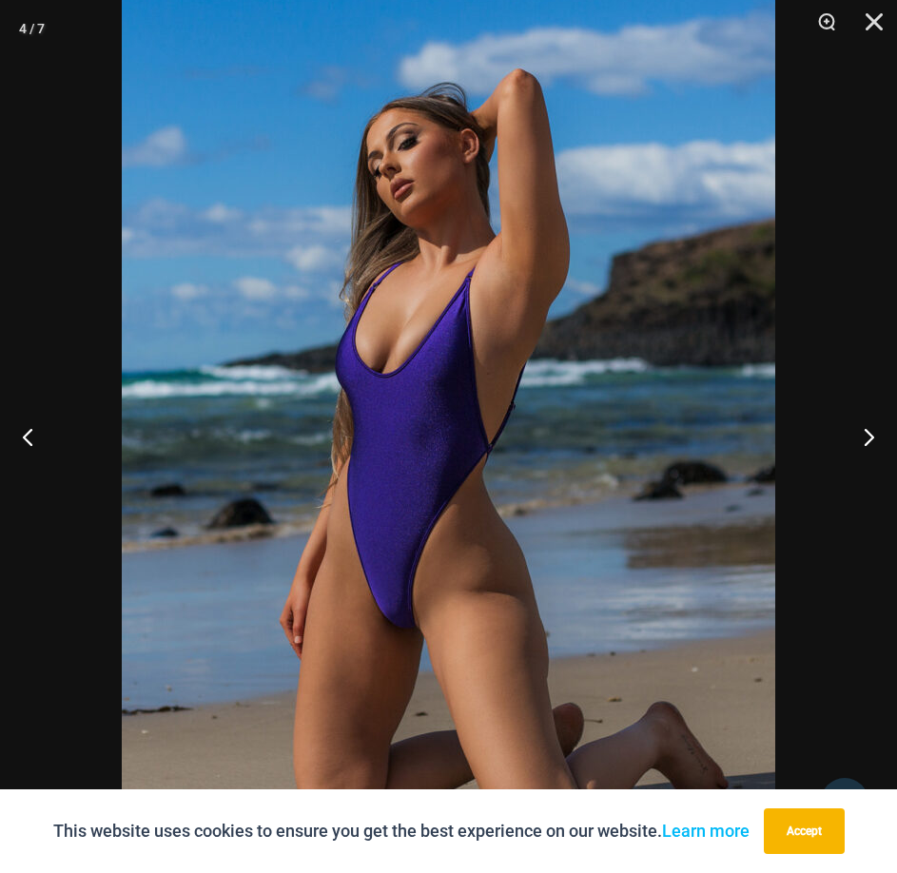
click at [445, 353] on img at bounding box center [448, 461] width 653 height 980
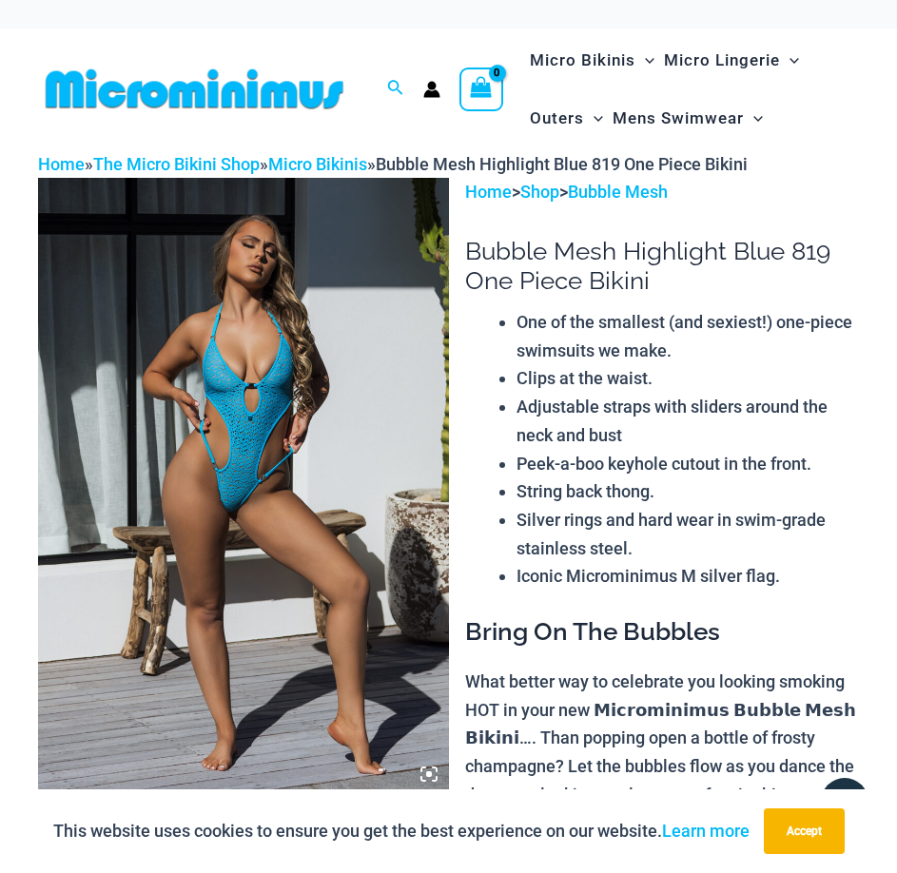
scroll to position [457, 0]
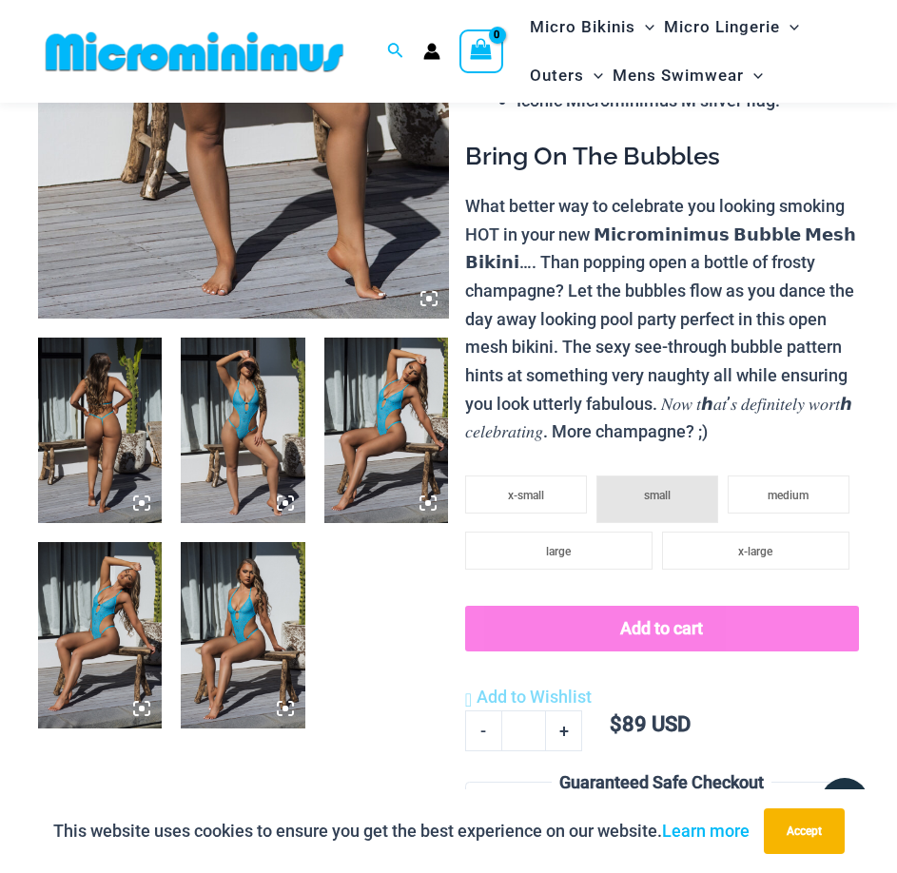
click at [363, 421] on img at bounding box center [386, 431] width 124 height 186
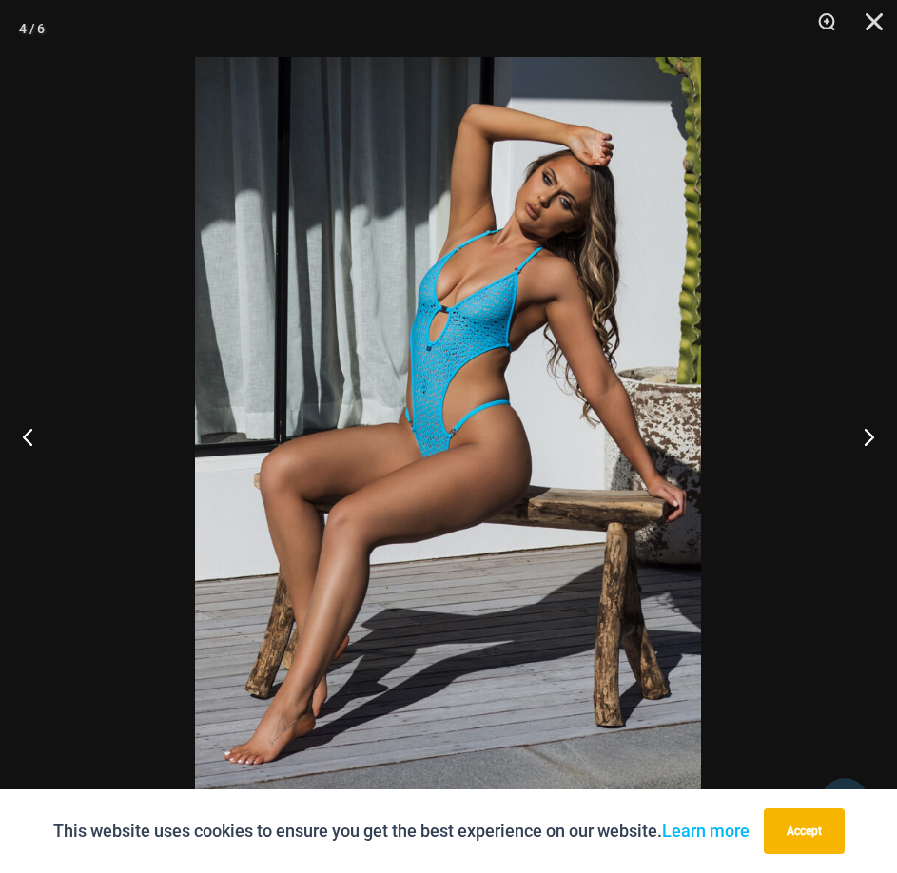
click at [757, 265] on div at bounding box center [448, 436] width 897 height 873
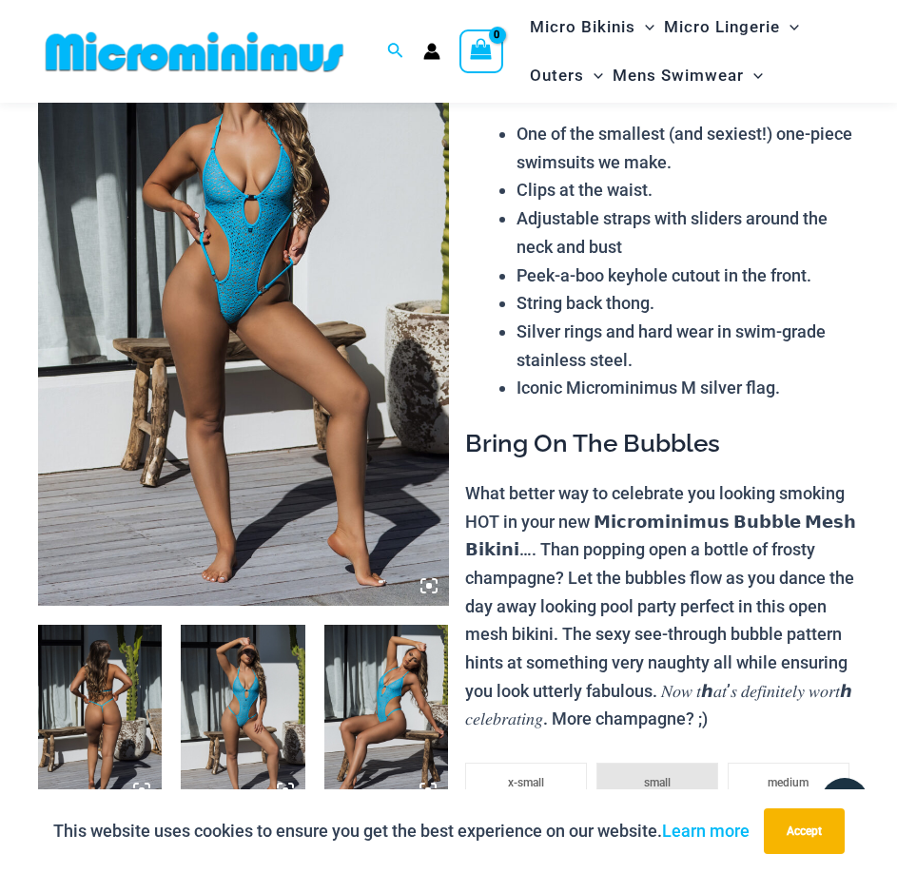
scroll to position [0, 0]
